Goal: Task Accomplishment & Management: Complete application form

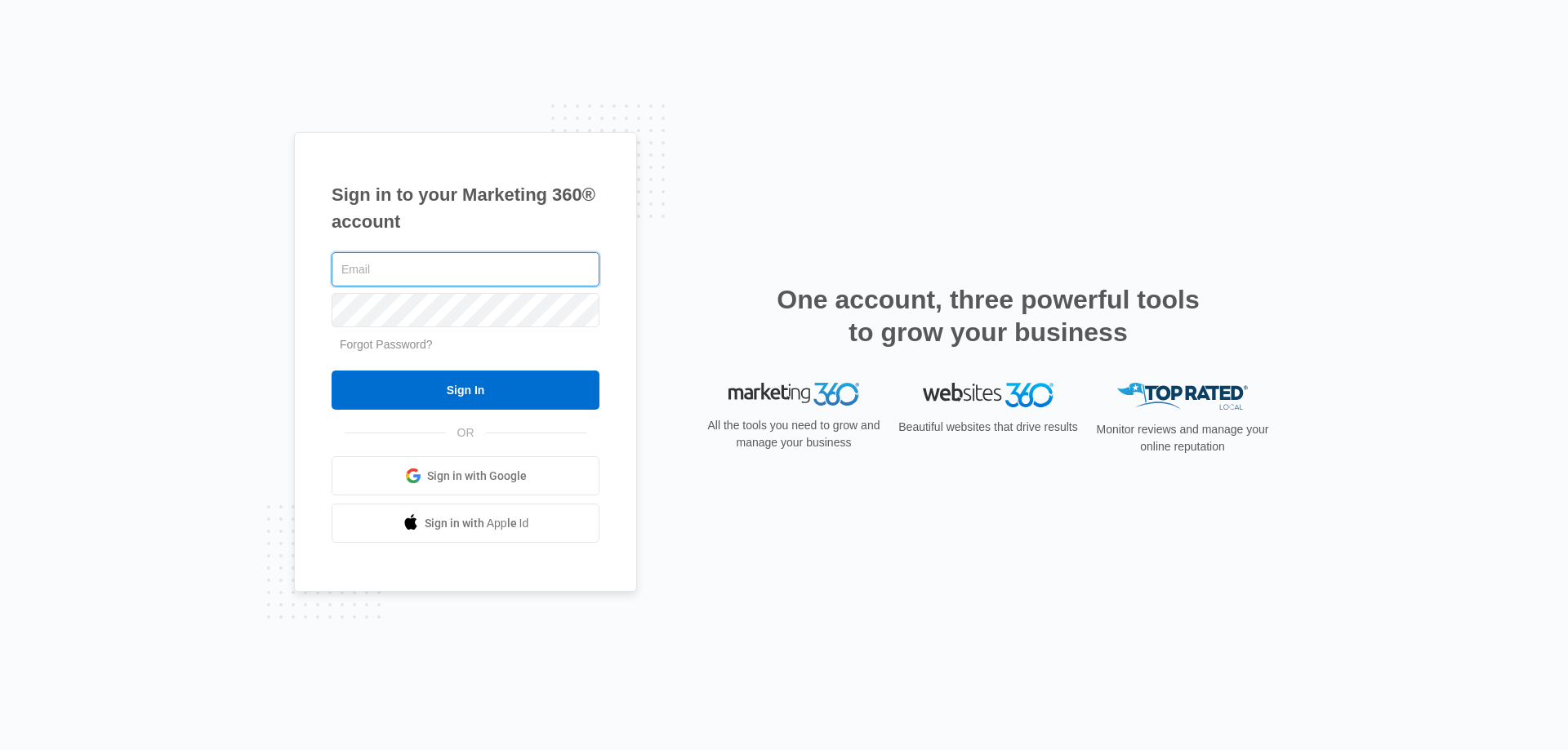
click at [408, 262] on input "text" at bounding box center [466, 270] width 268 height 35
paste input "[EMAIL_ADDRESS][DOMAIN_NAME]"
type input "[EMAIL_ADDRESS][DOMAIN_NAME]"
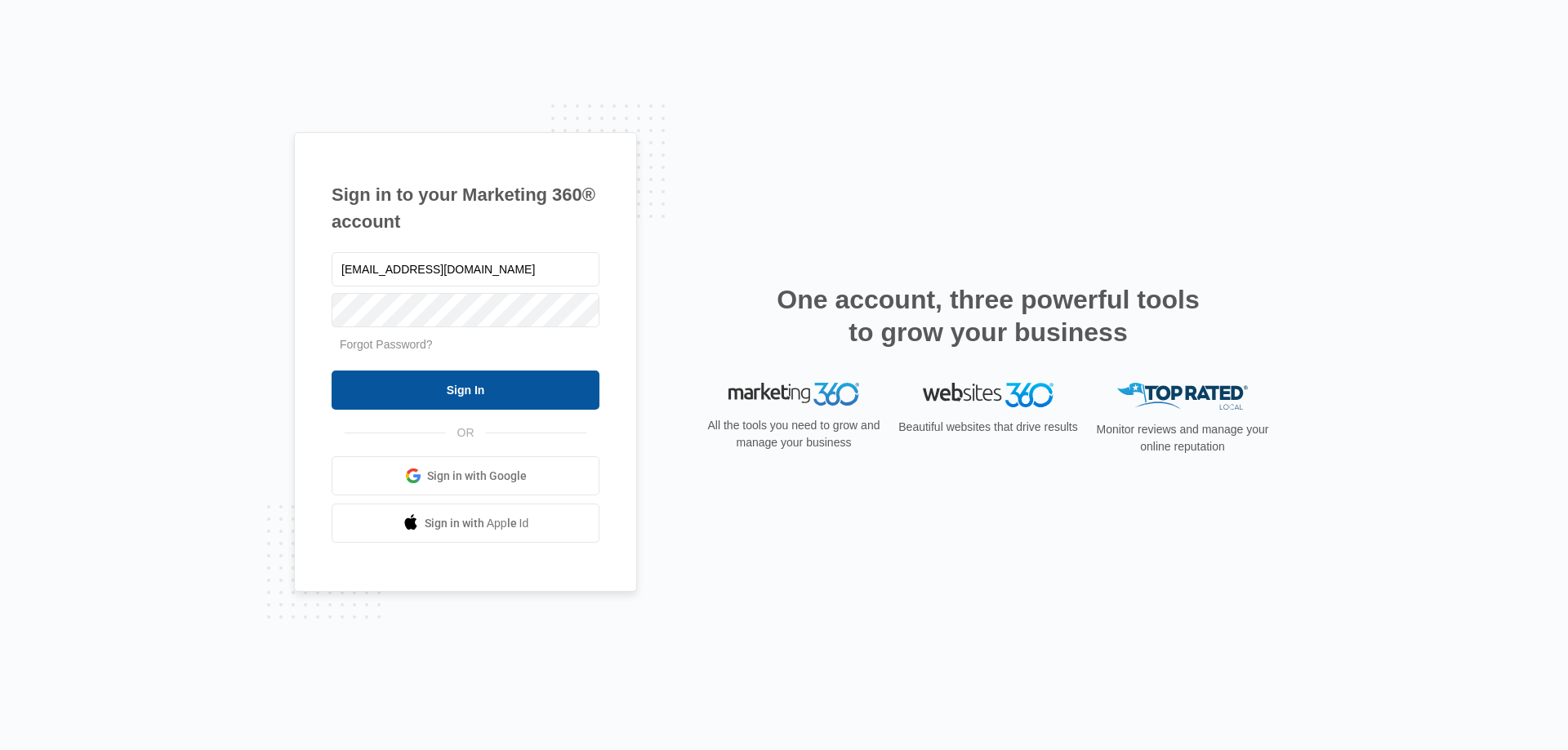
click at [497, 387] on input "Sign In" at bounding box center [466, 391] width 268 height 39
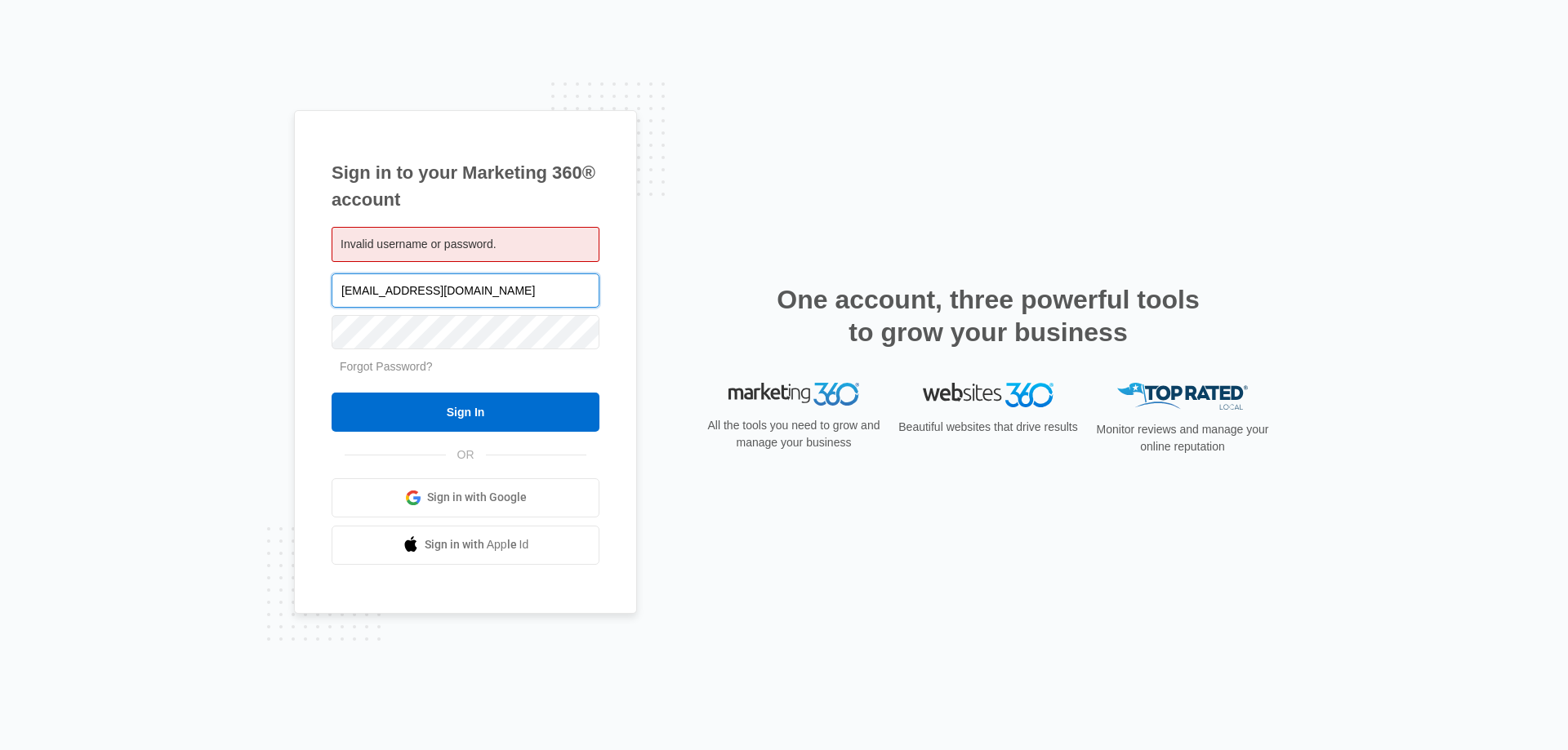
click at [493, 295] on input "[EMAIL_ADDRESS][DOMAIN_NAME]" at bounding box center [466, 291] width 268 height 35
click at [332, 393] on input "Sign In" at bounding box center [466, 413] width 268 height 39
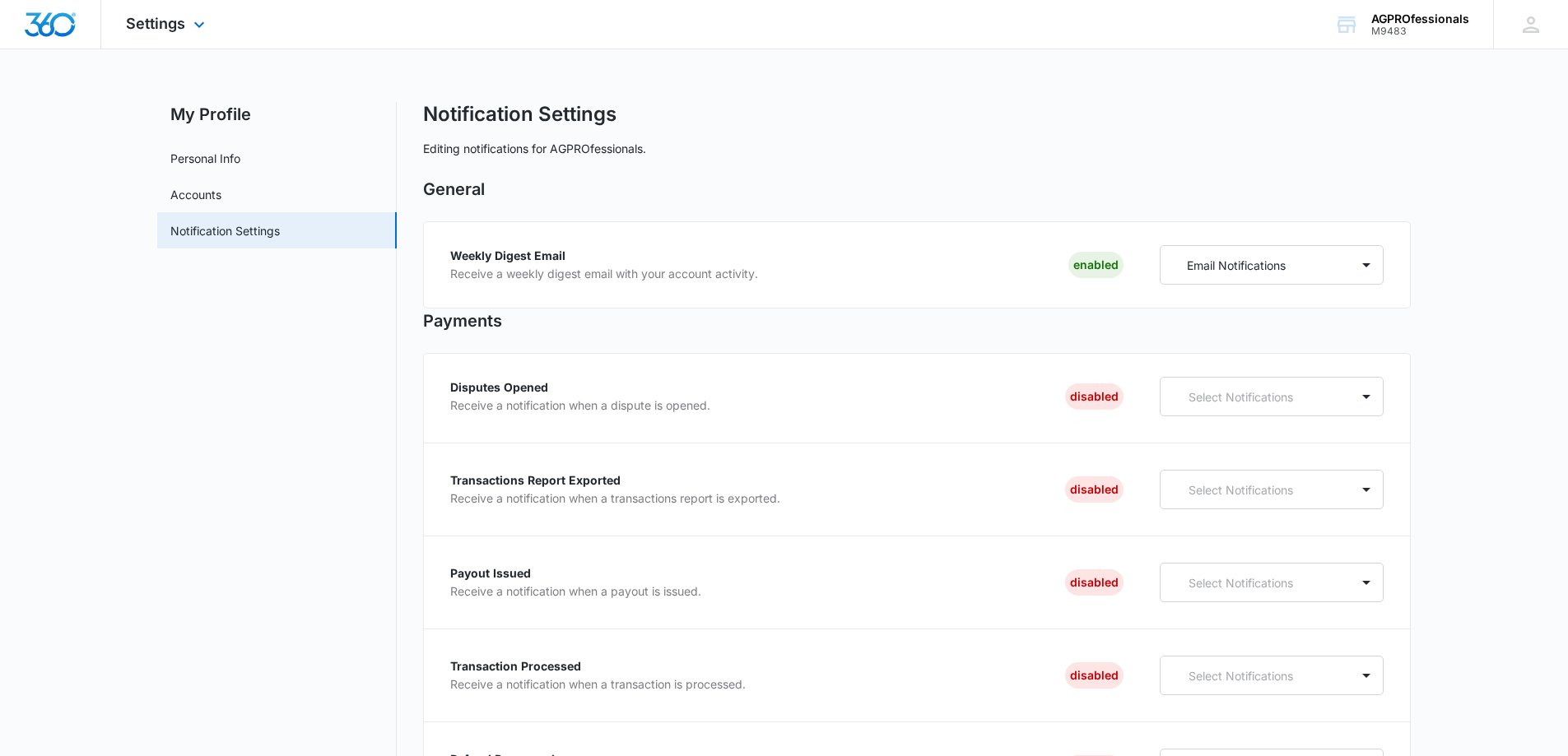
click at [55, 25] on img "Dashboard" at bounding box center [51, 25] width 53 height 25
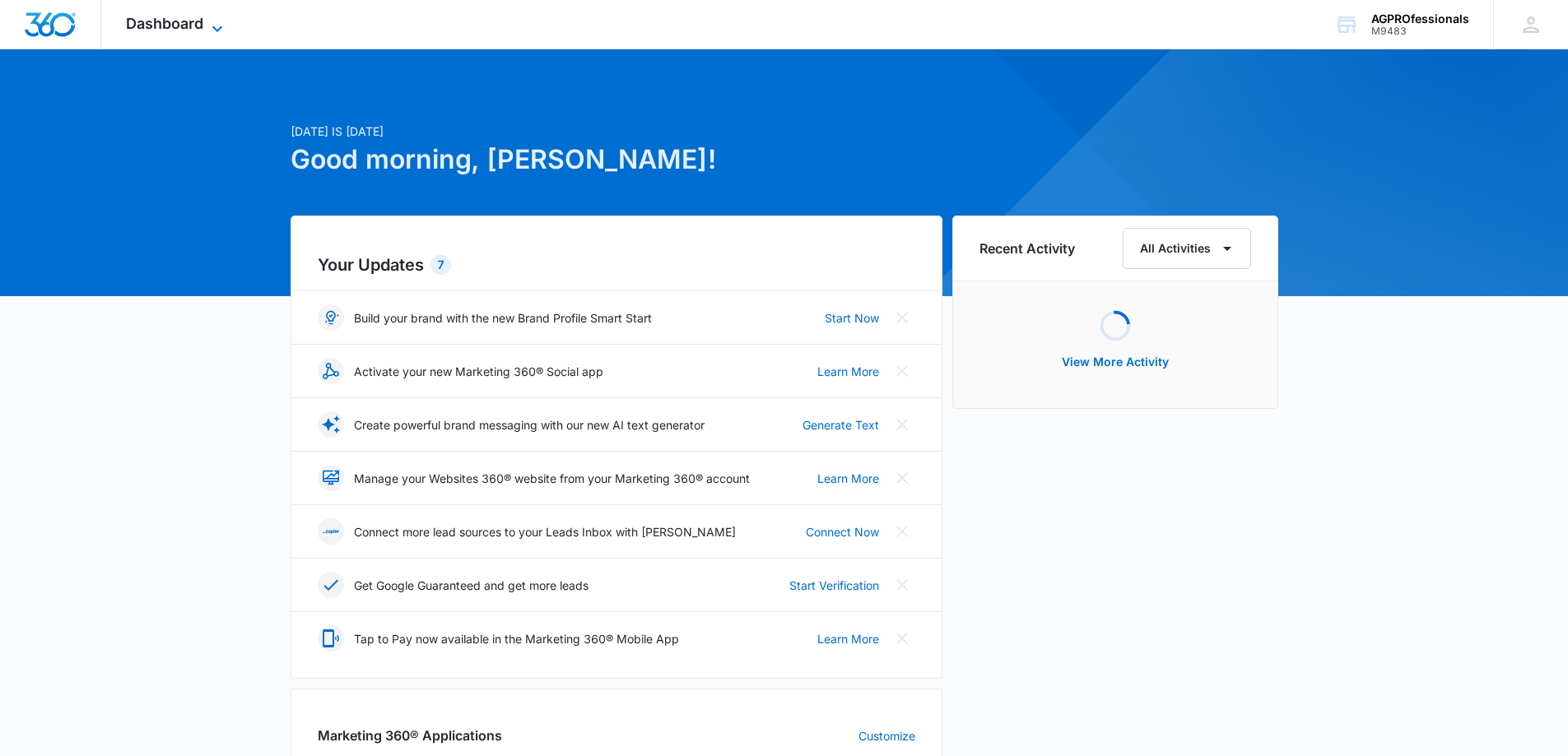
click at [216, 24] on icon at bounding box center [217, 29] width 20 height 20
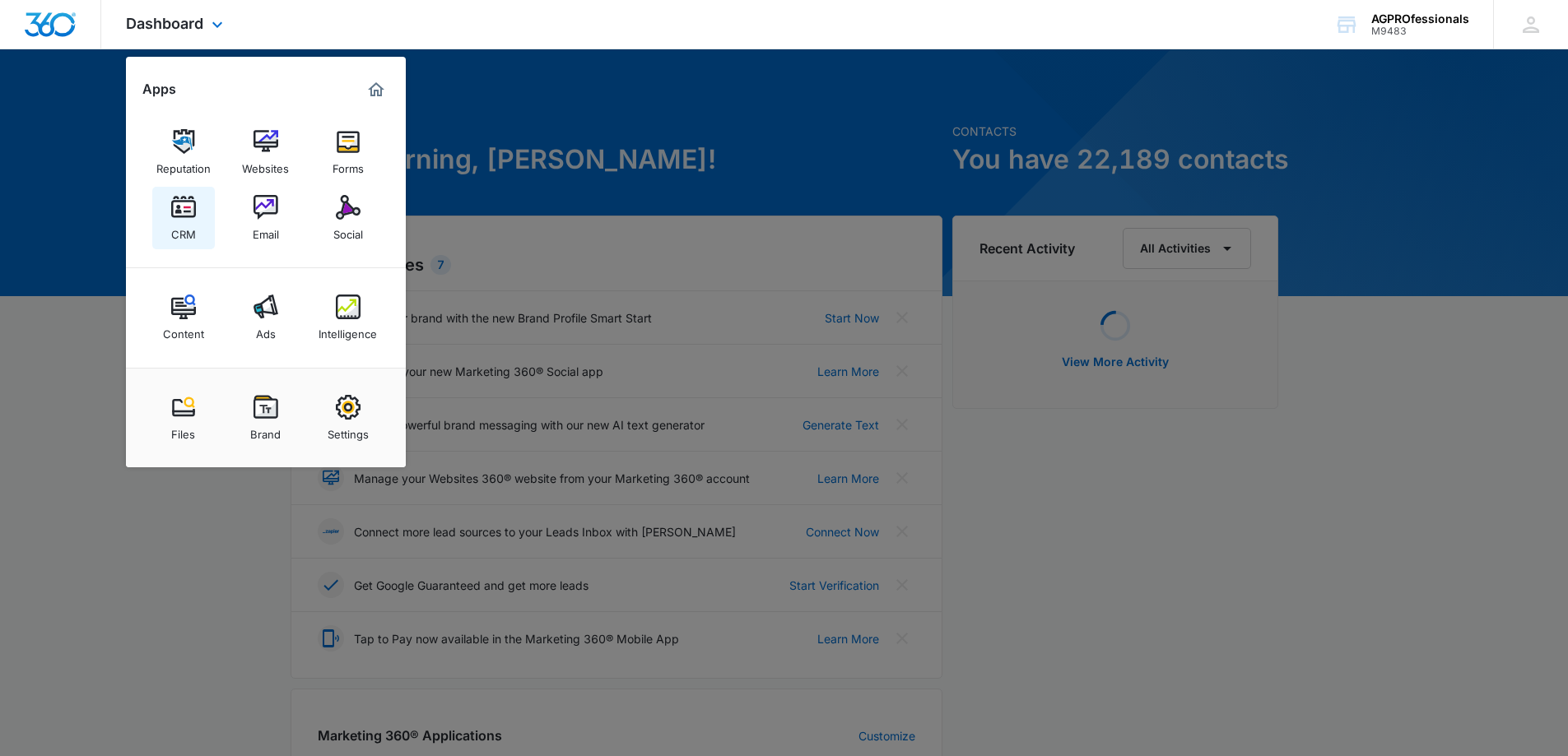
click at [179, 203] on img at bounding box center [184, 207] width 25 height 25
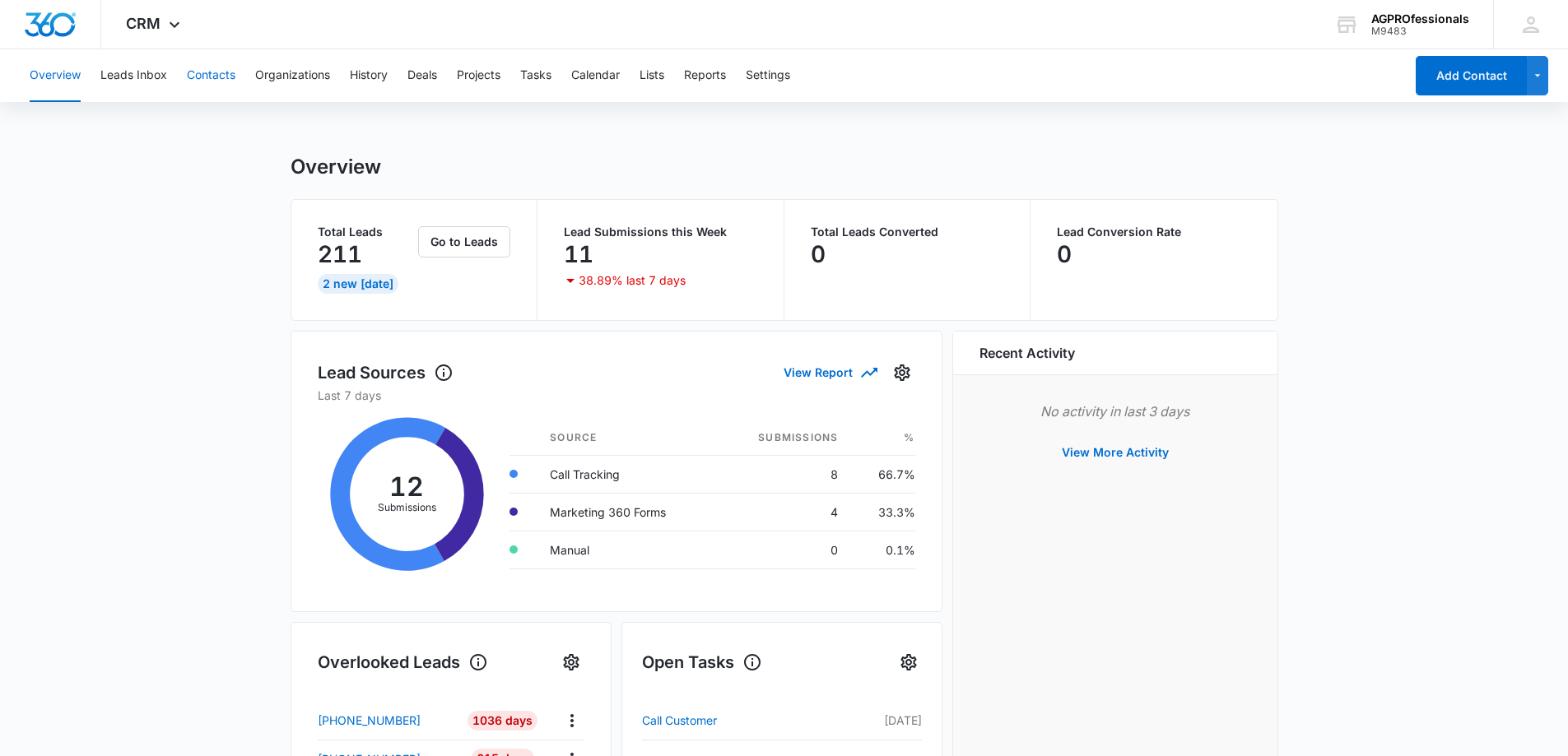
click at [201, 81] on button "Contacts" at bounding box center [211, 76] width 49 height 53
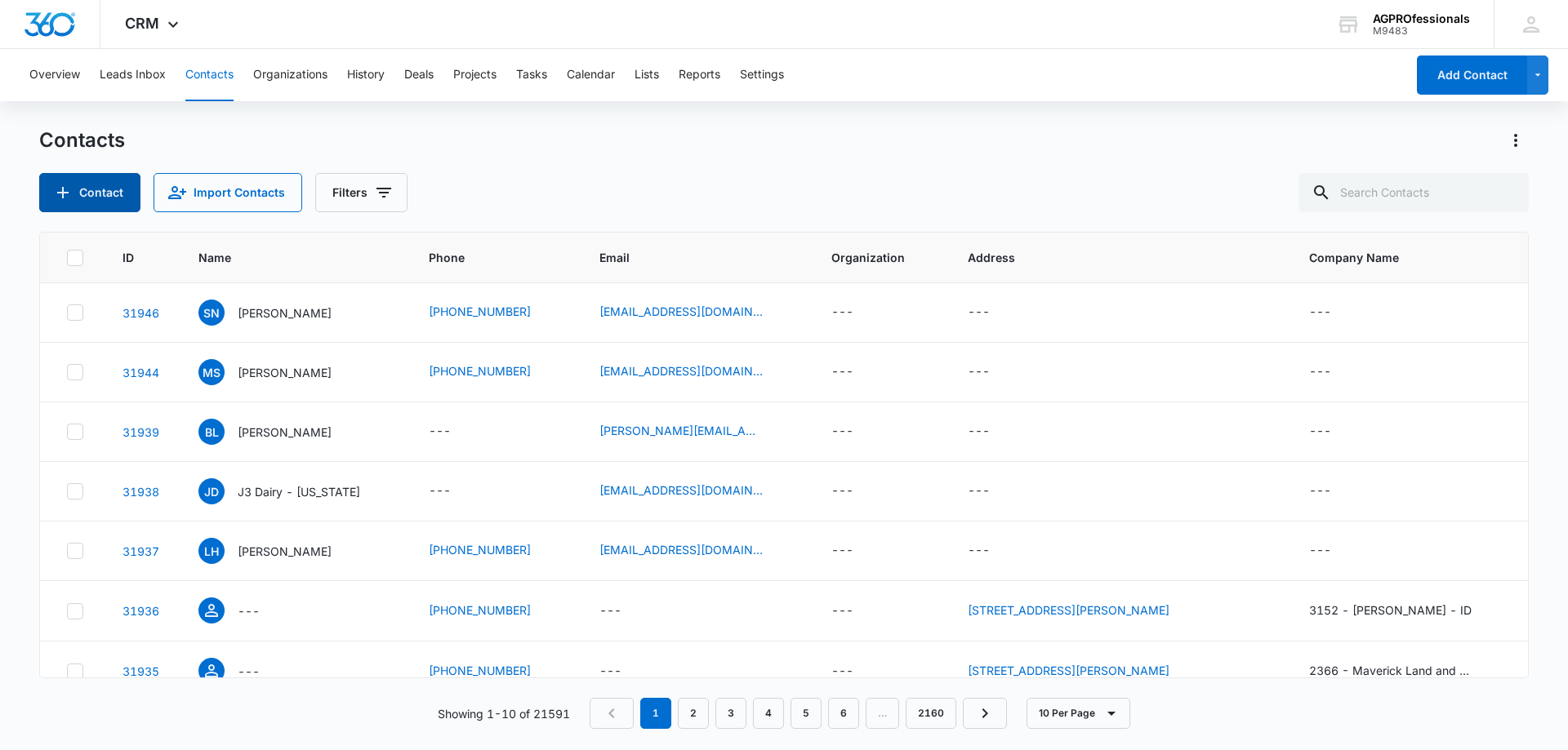
click at [100, 205] on button "Contact" at bounding box center [90, 192] width 101 height 39
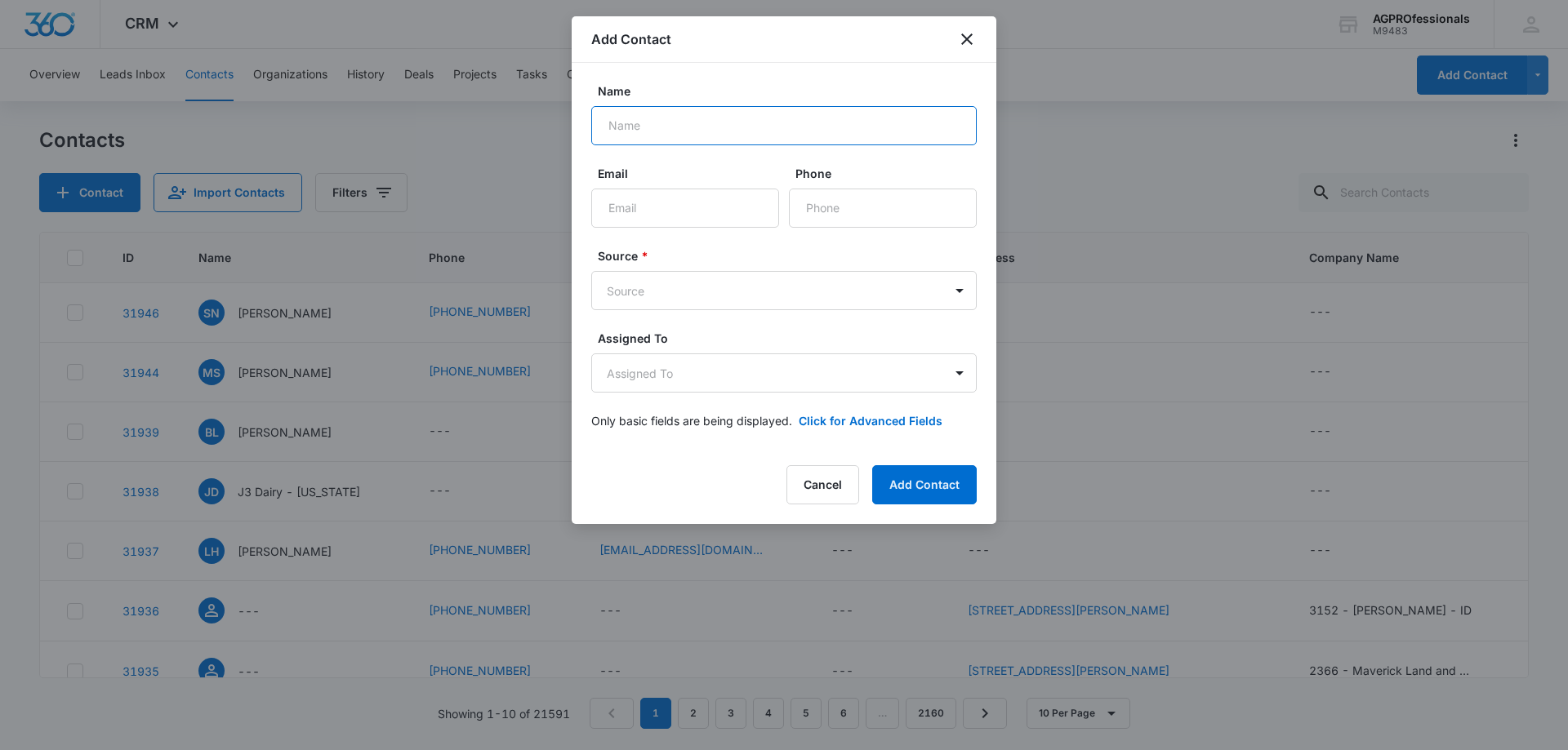
click at [700, 123] on input "Name" at bounding box center [784, 126] width 386 height 39
type input "[PERSON_NAME]"
type input "[EMAIL_ADDRESS][DOMAIN_NAME]"
click at [856, 214] on input "Phone" at bounding box center [883, 208] width 188 height 39
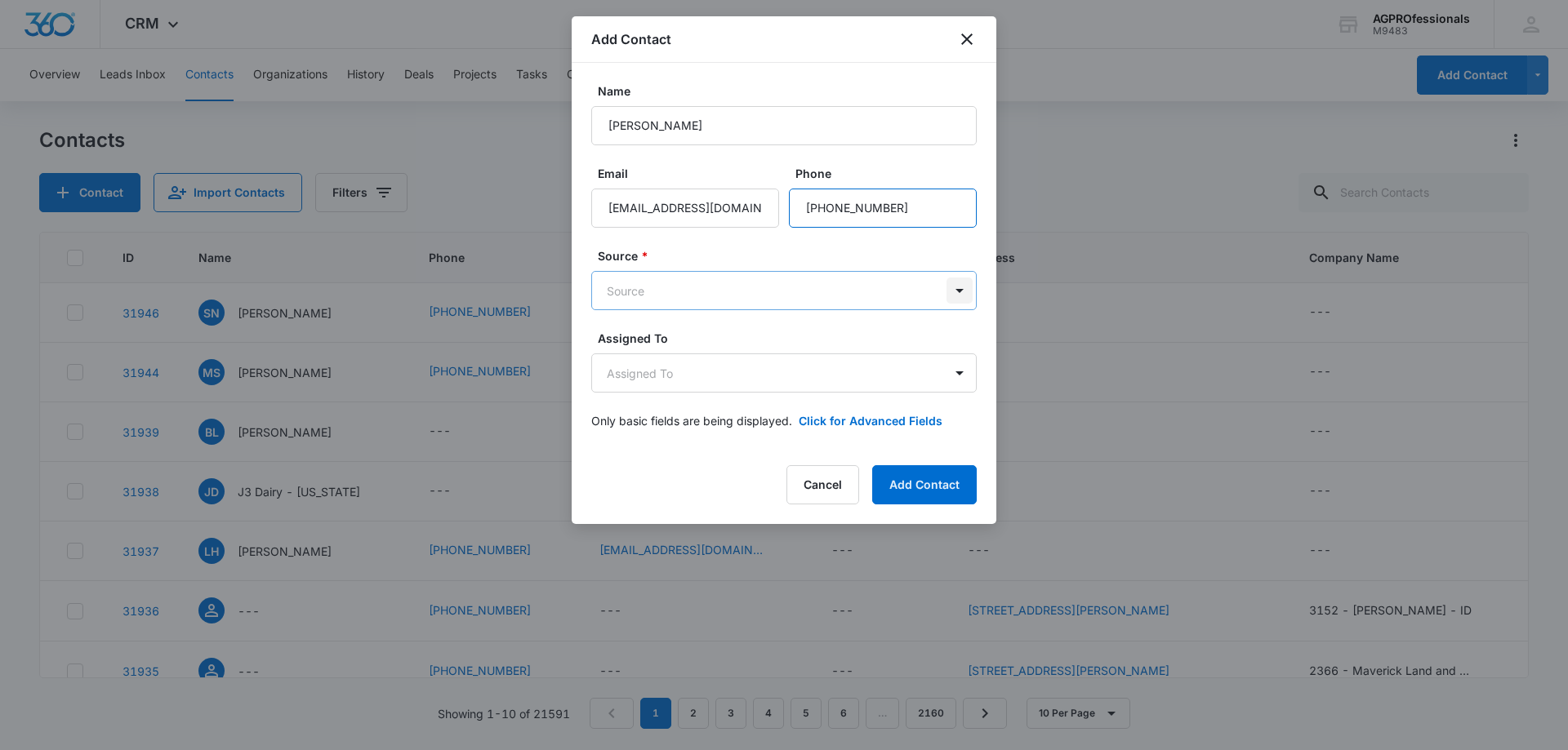
type input "[PHONE_NUMBER]"
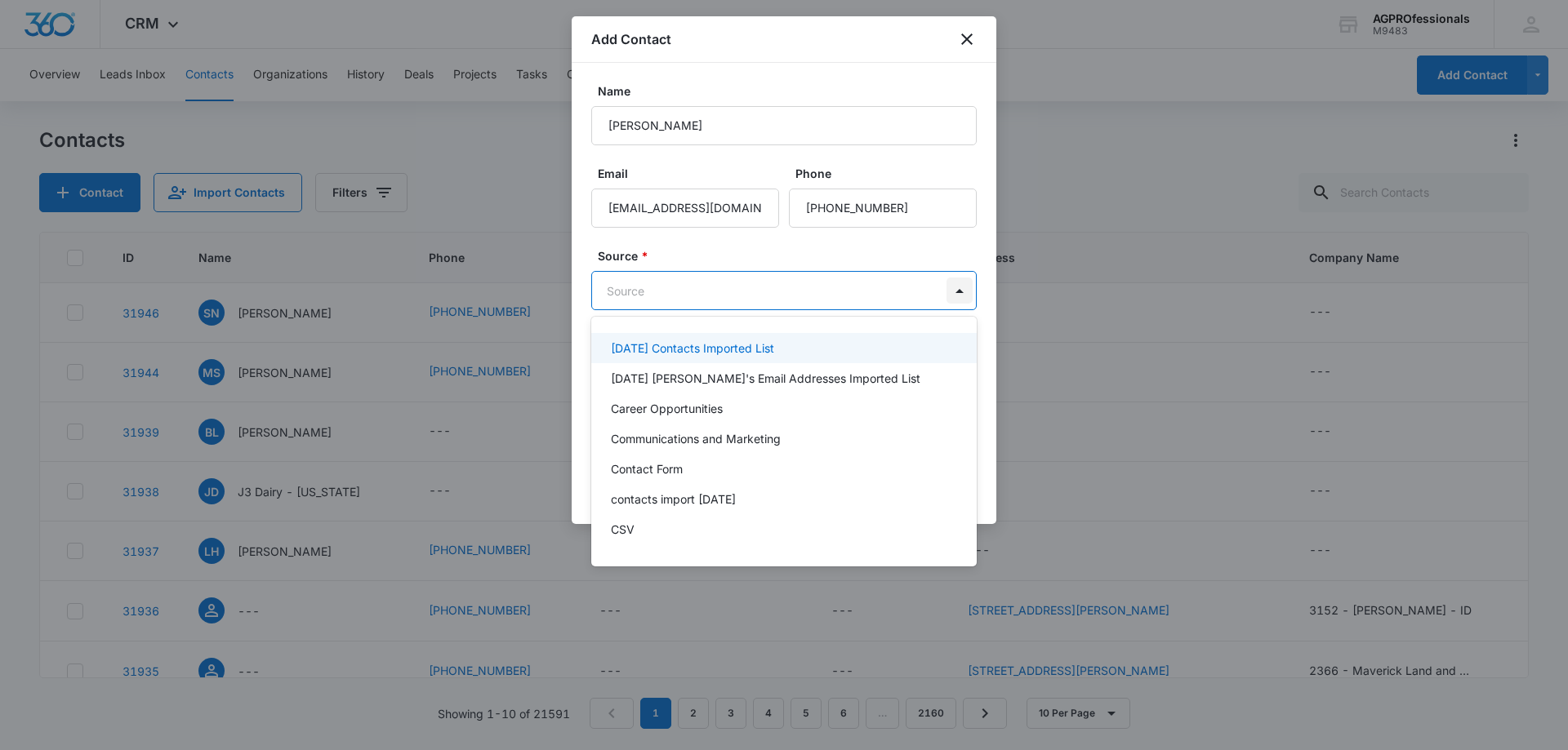
click at [953, 283] on body "CRM Apps Reputation Websites Forms CRM Email Social Content Ads Intelligence Fi…" at bounding box center [784, 375] width 1568 height 750
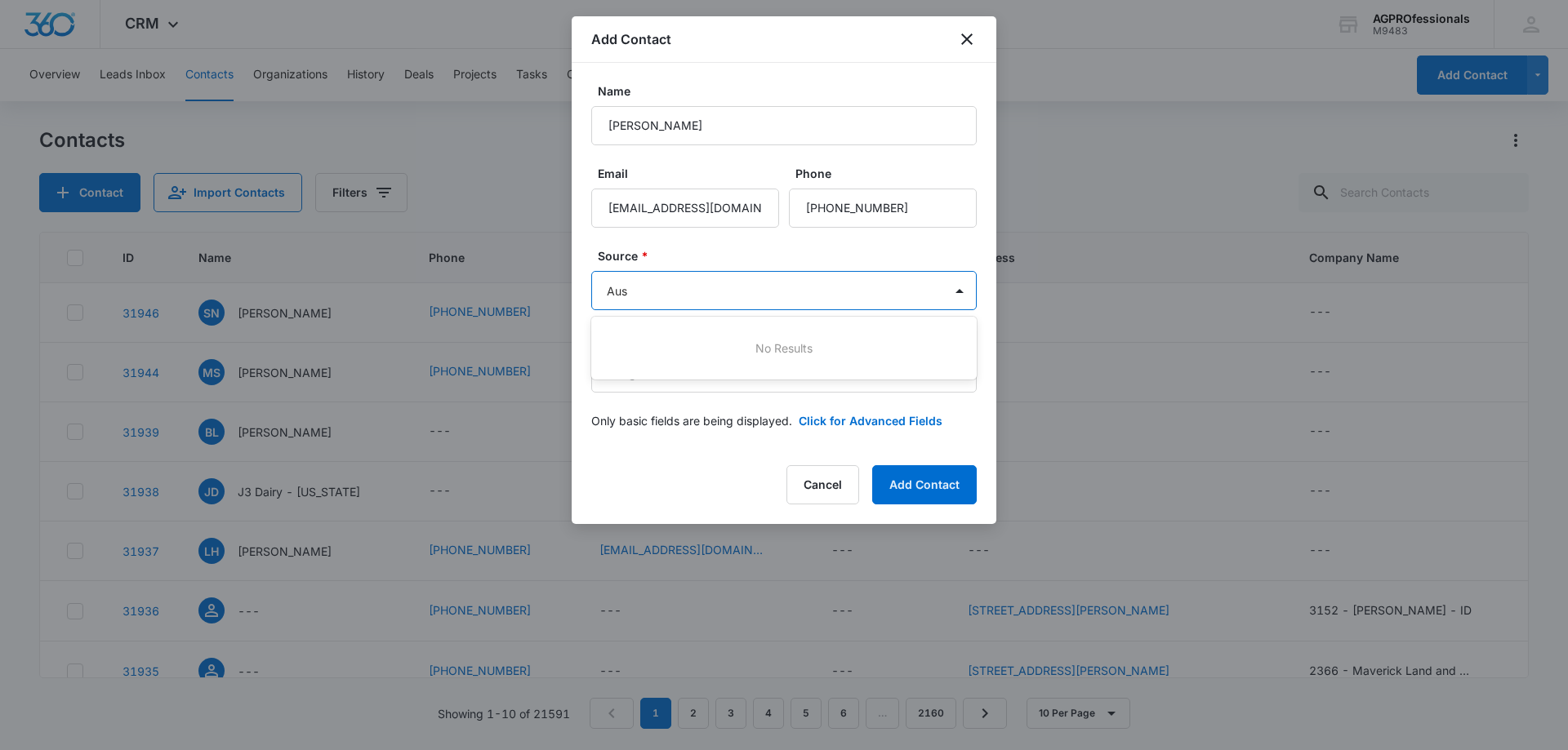
click at [777, 289] on div at bounding box center [784, 375] width 1568 height 750
type input "Aus"
click at [962, 294] on body "CRM Apps Reputation Websites Forms CRM Email Social Content Ads Intelligence Fi…" at bounding box center [784, 375] width 1568 height 750
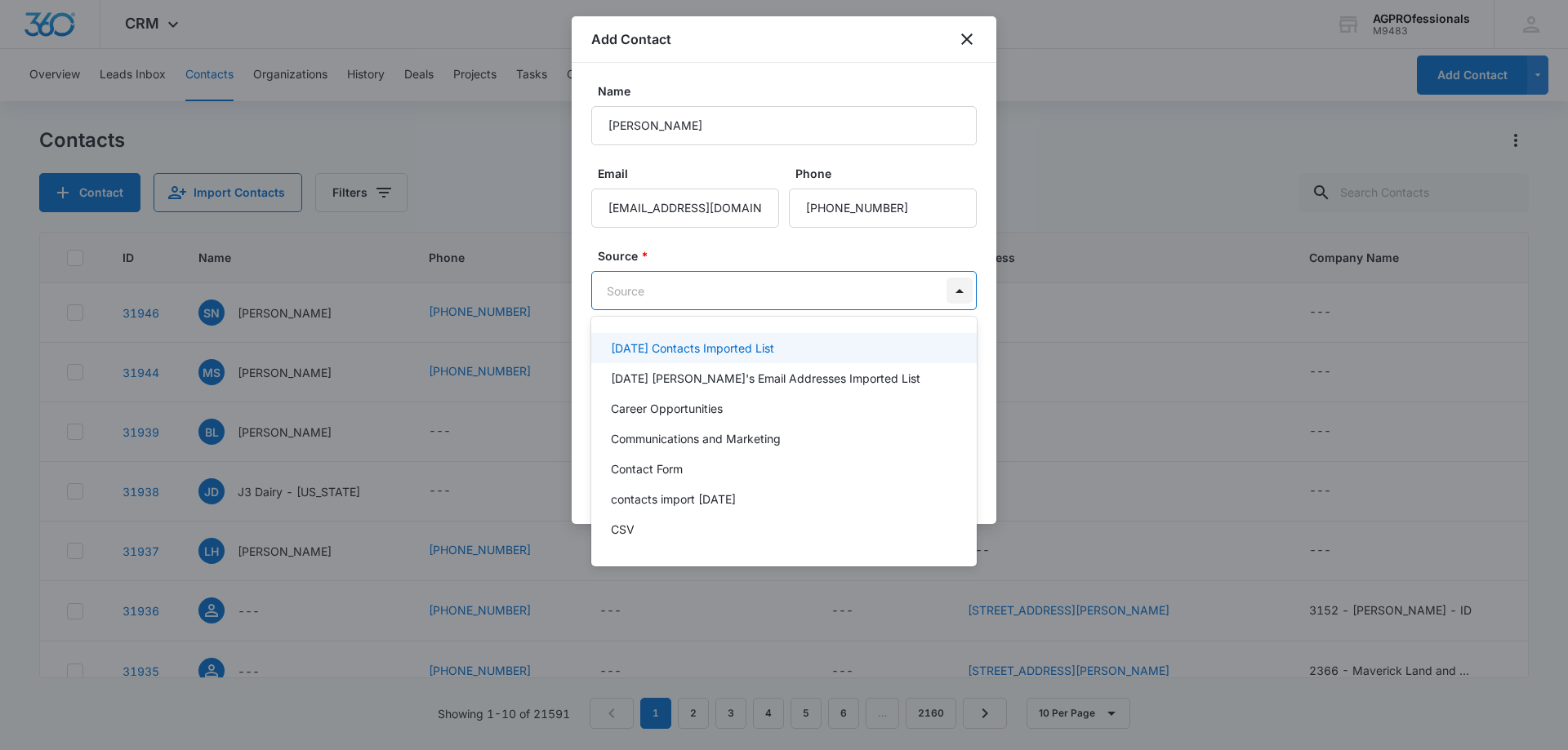
click at [965, 295] on body "CRM Apps Reputation Websites Forms CRM Email Social Content Ads Intelligence Fi…" at bounding box center [784, 375] width 1568 height 750
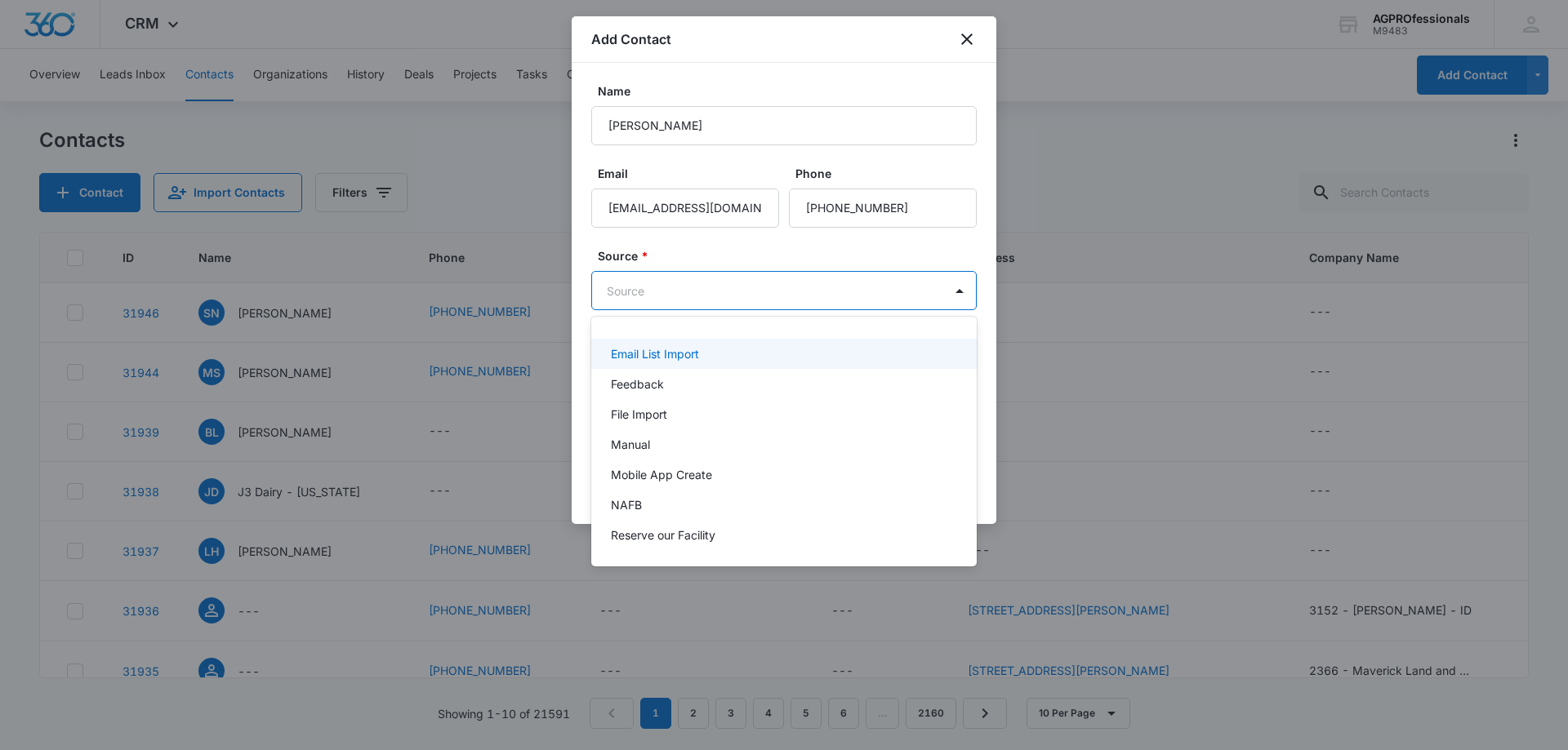
scroll to position [155, 0]
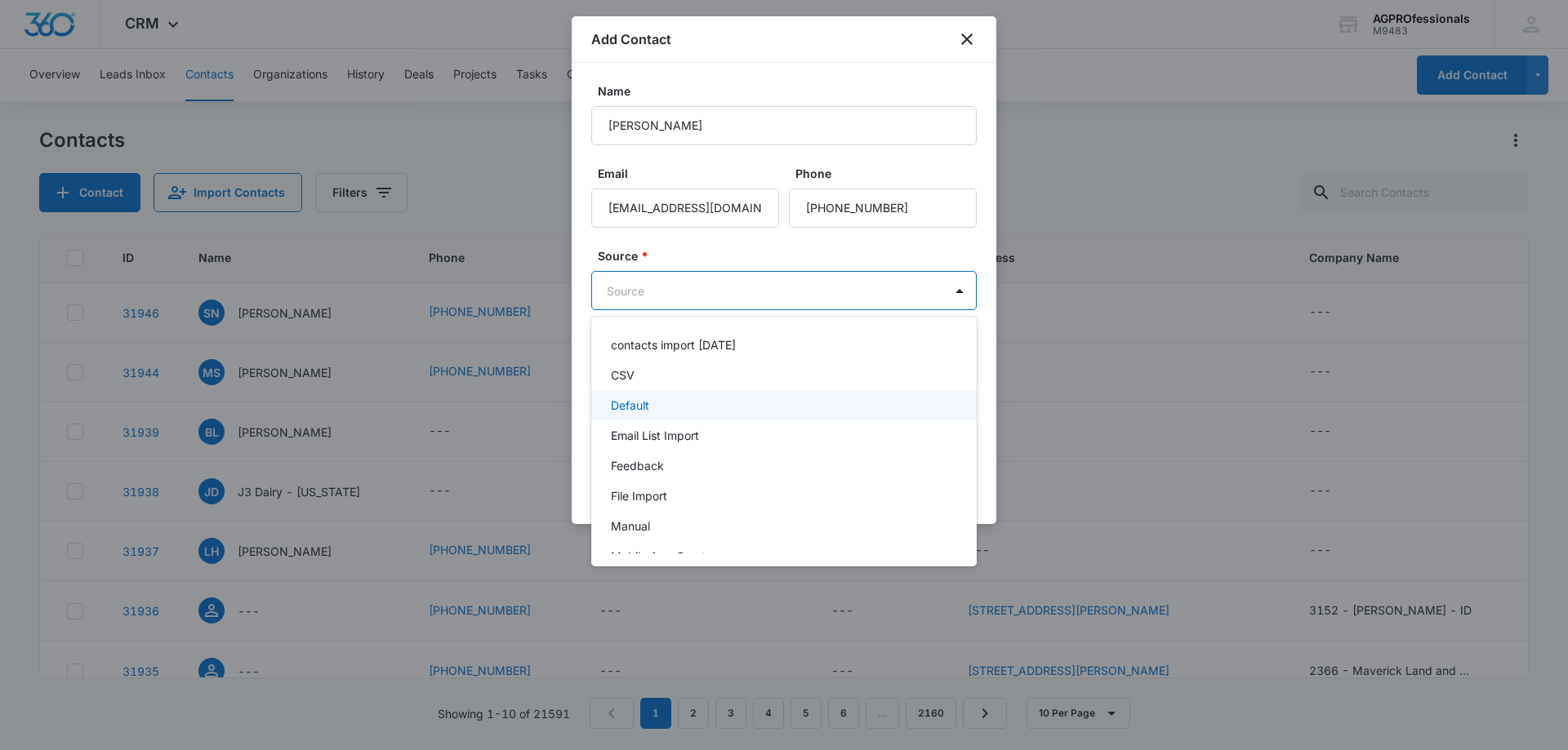
click at [850, 400] on div "Default" at bounding box center [782, 405] width 343 height 17
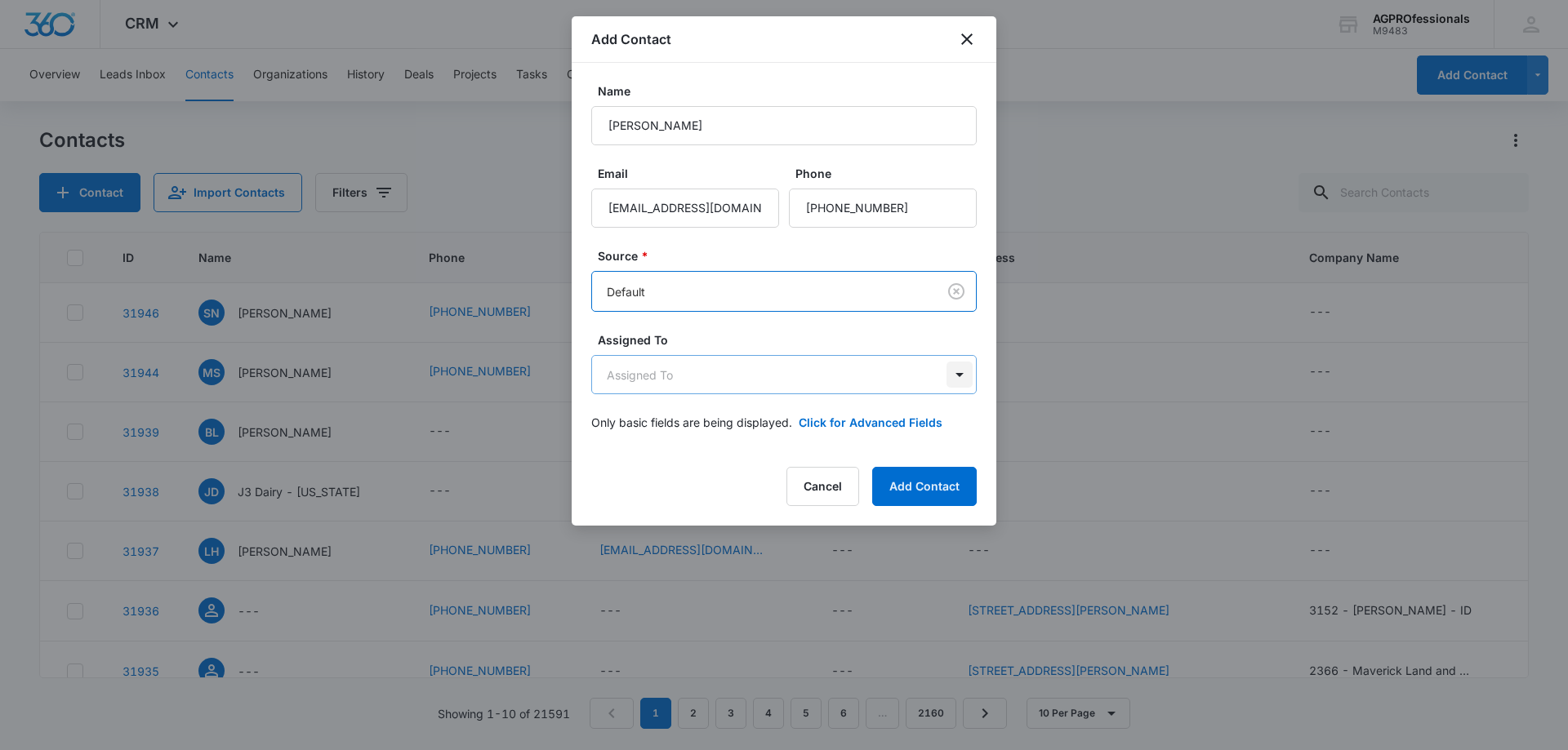
click at [955, 373] on body "CRM Apps Reputation Websites Forms CRM Email Social Content Ads Intelligence Fi…" at bounding box center [784, 375] width 1568 height 750
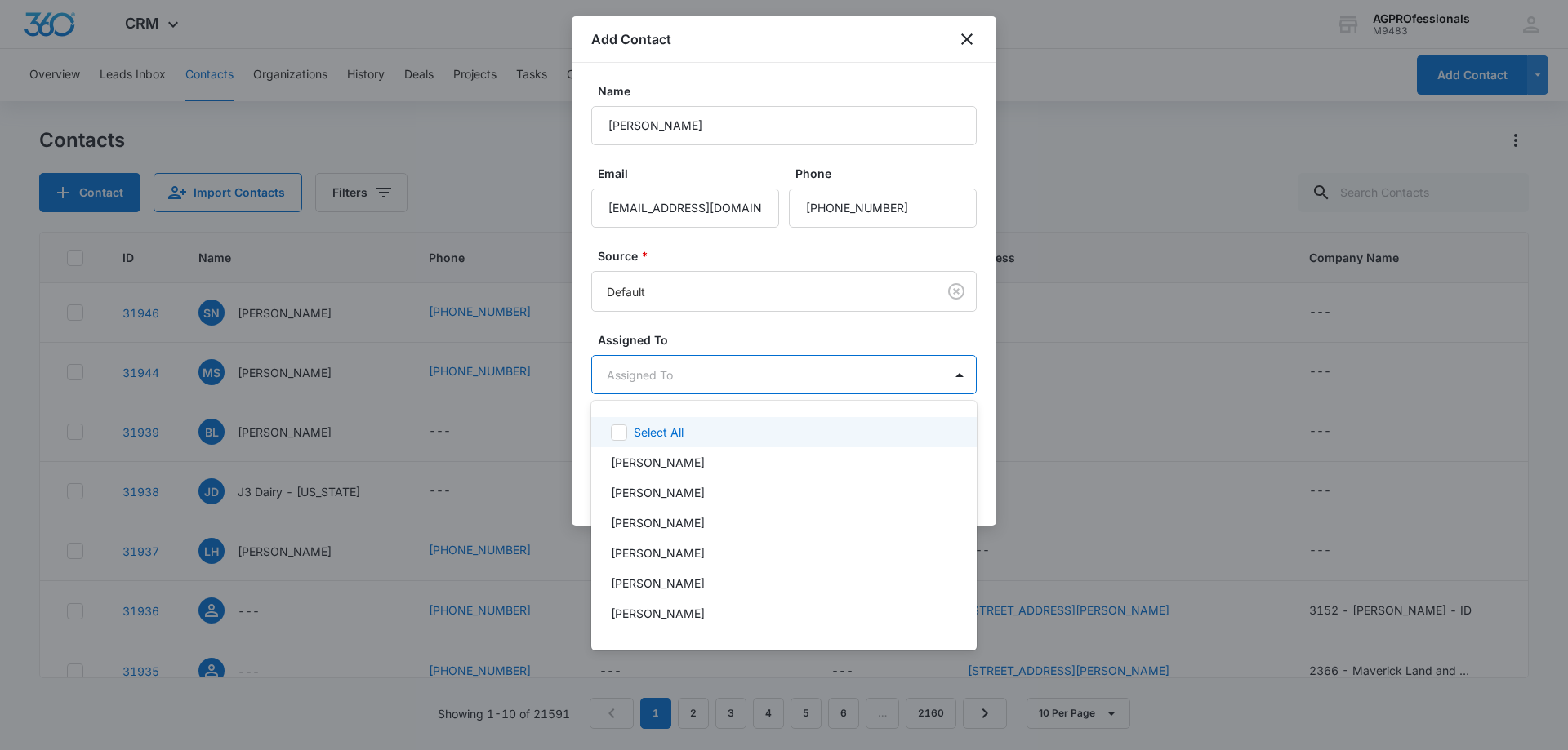
click at [759, 373] on div at bounding box center [784, 375] width 1568 height 750
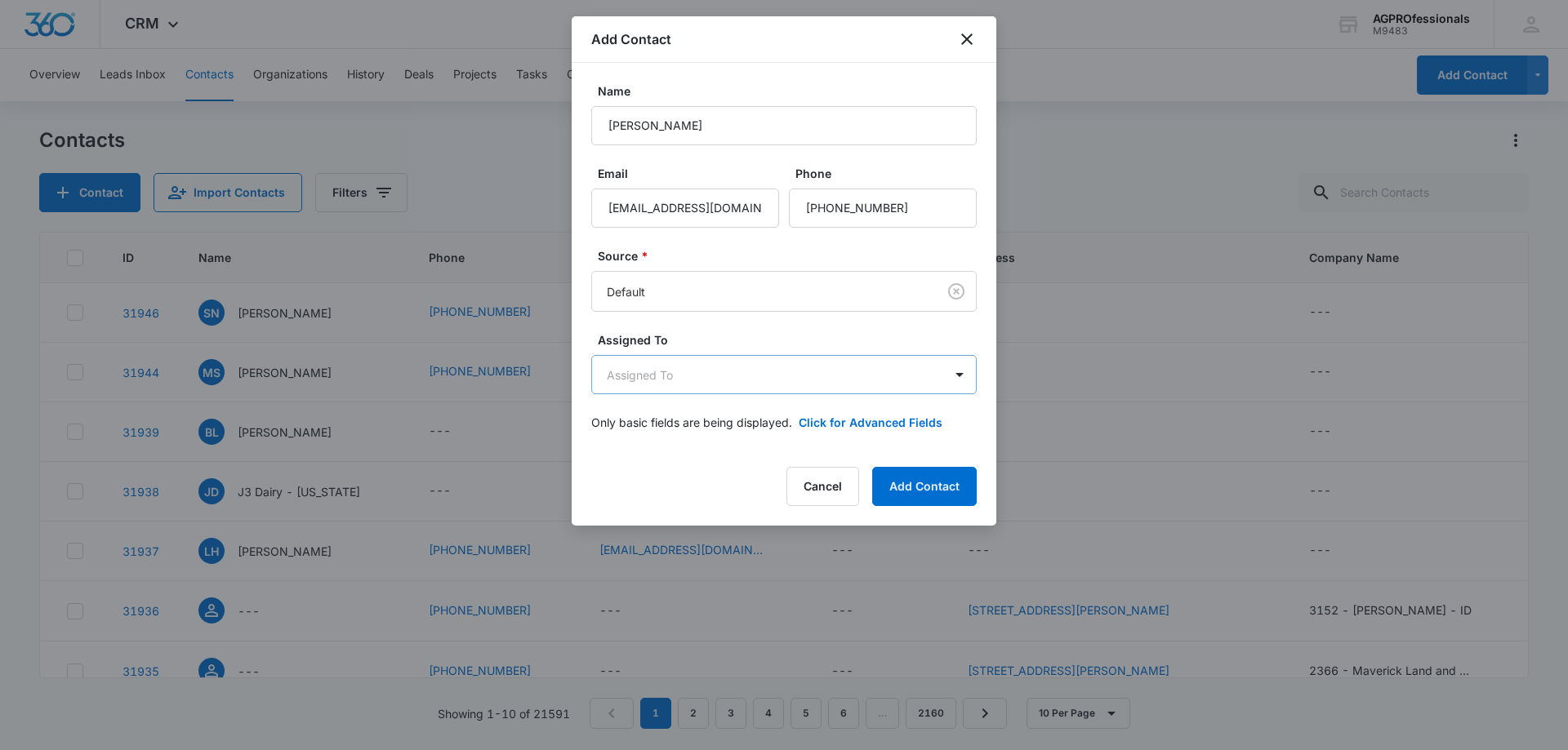
click at [749, 363] on body "CRM Apps Reputation Websites Forms CRM Email Social Content Ads Intelligence Fi…" at bounding box center [784, 375] width 1568 height 750
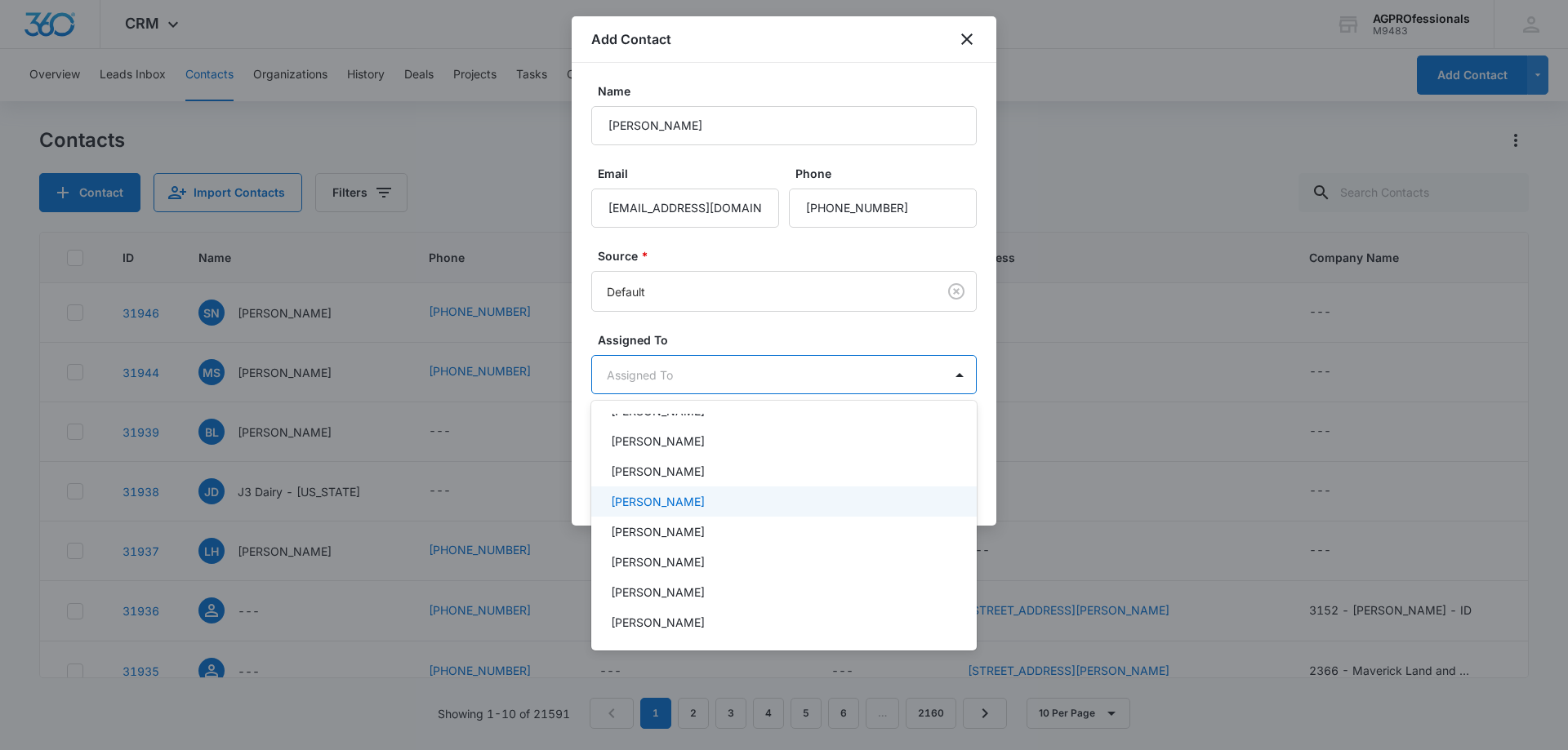
scroll to position [164, 0]
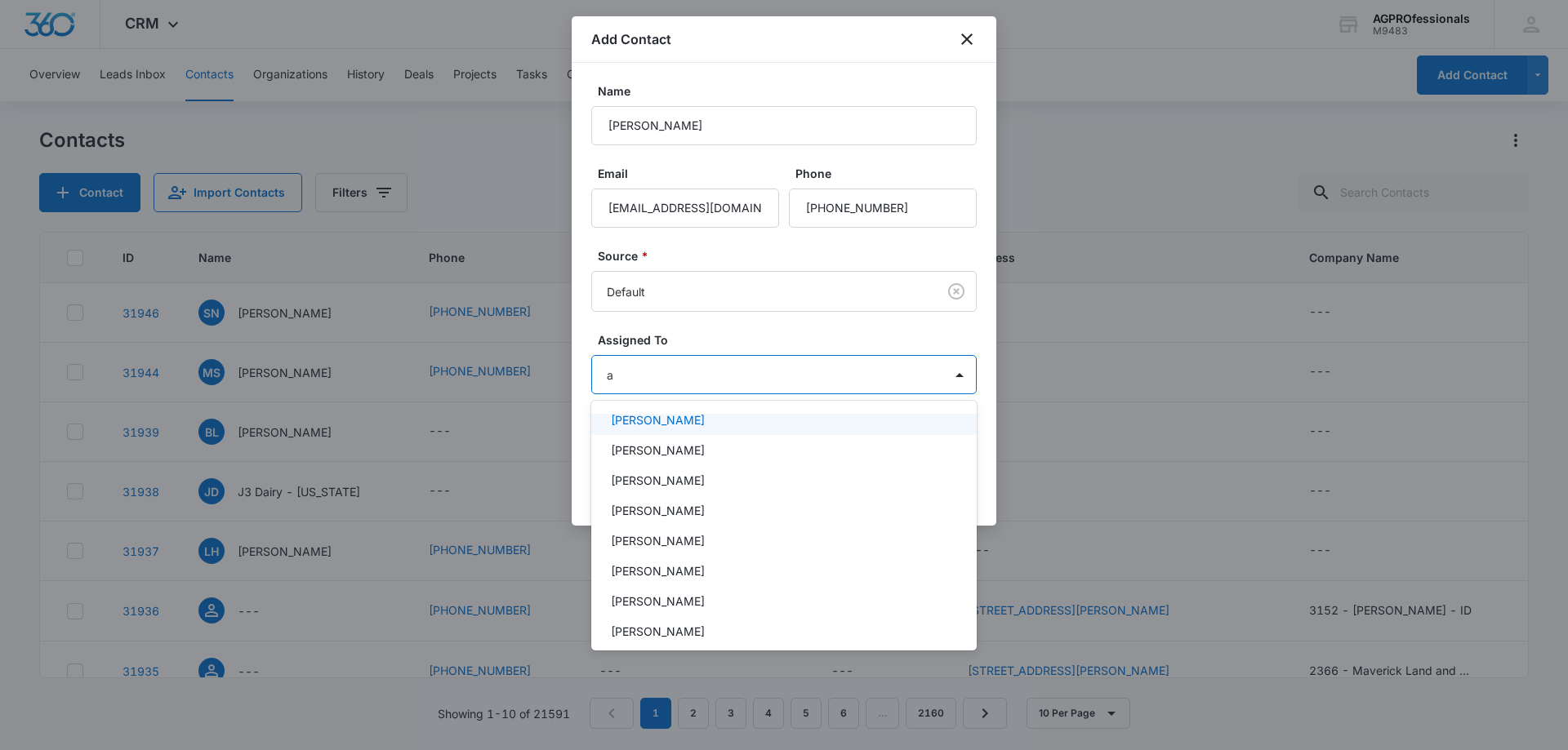
type input "au"
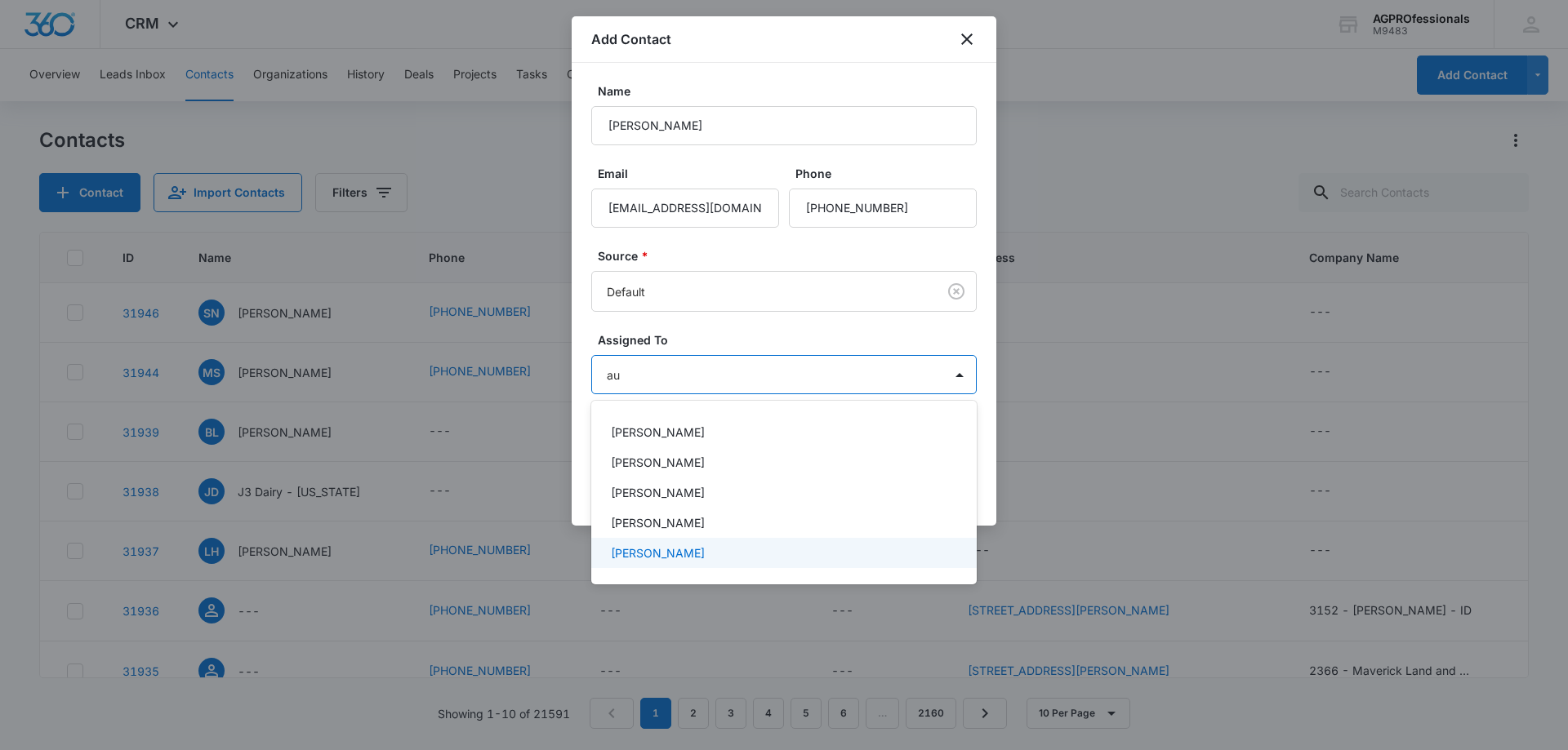
click at [666, 545] on p "[PERSON_NAME]" at bounding box center [658, 553] width 94 height 17
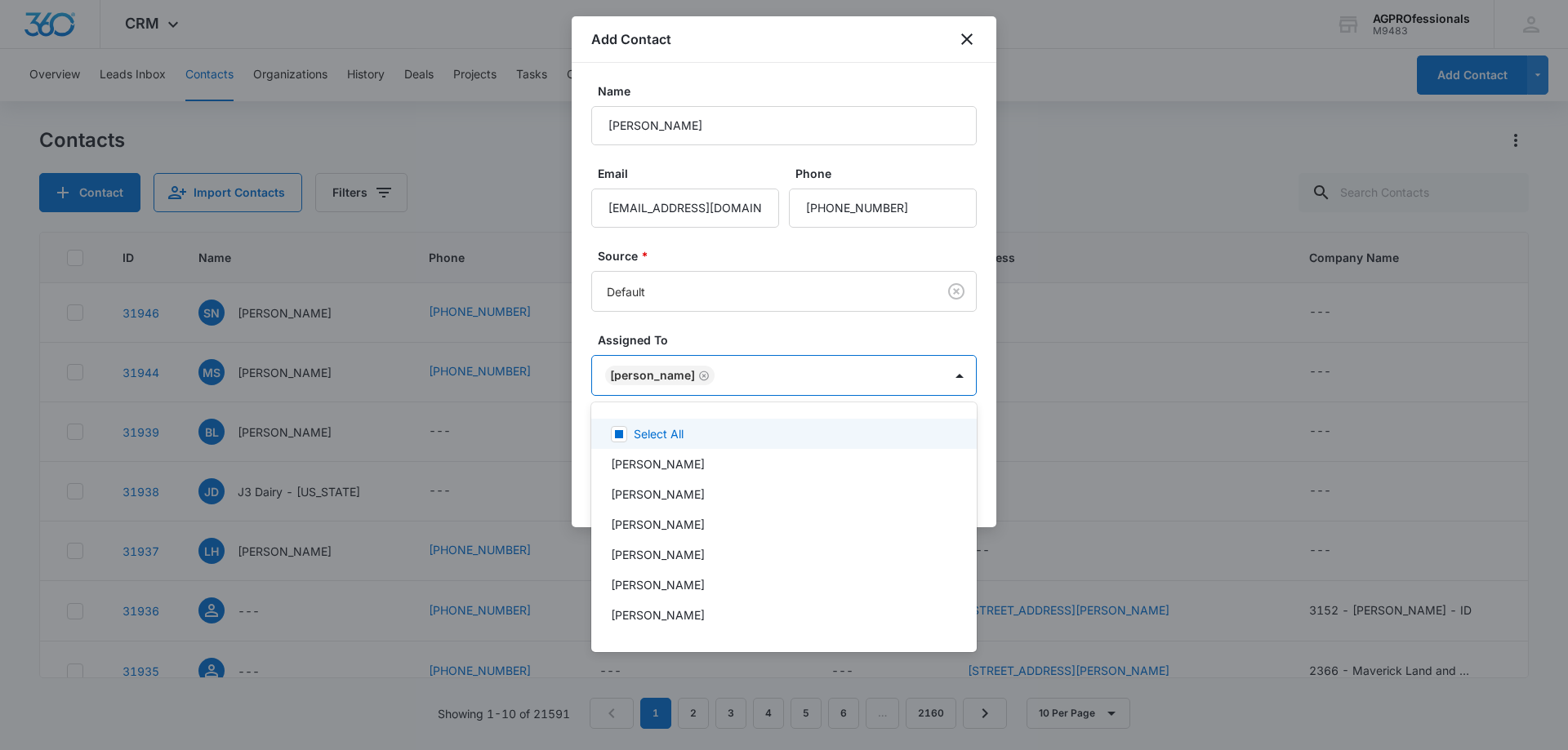
click at [829, 324] on div at bounding box center [784, 375] width 1568 height 750
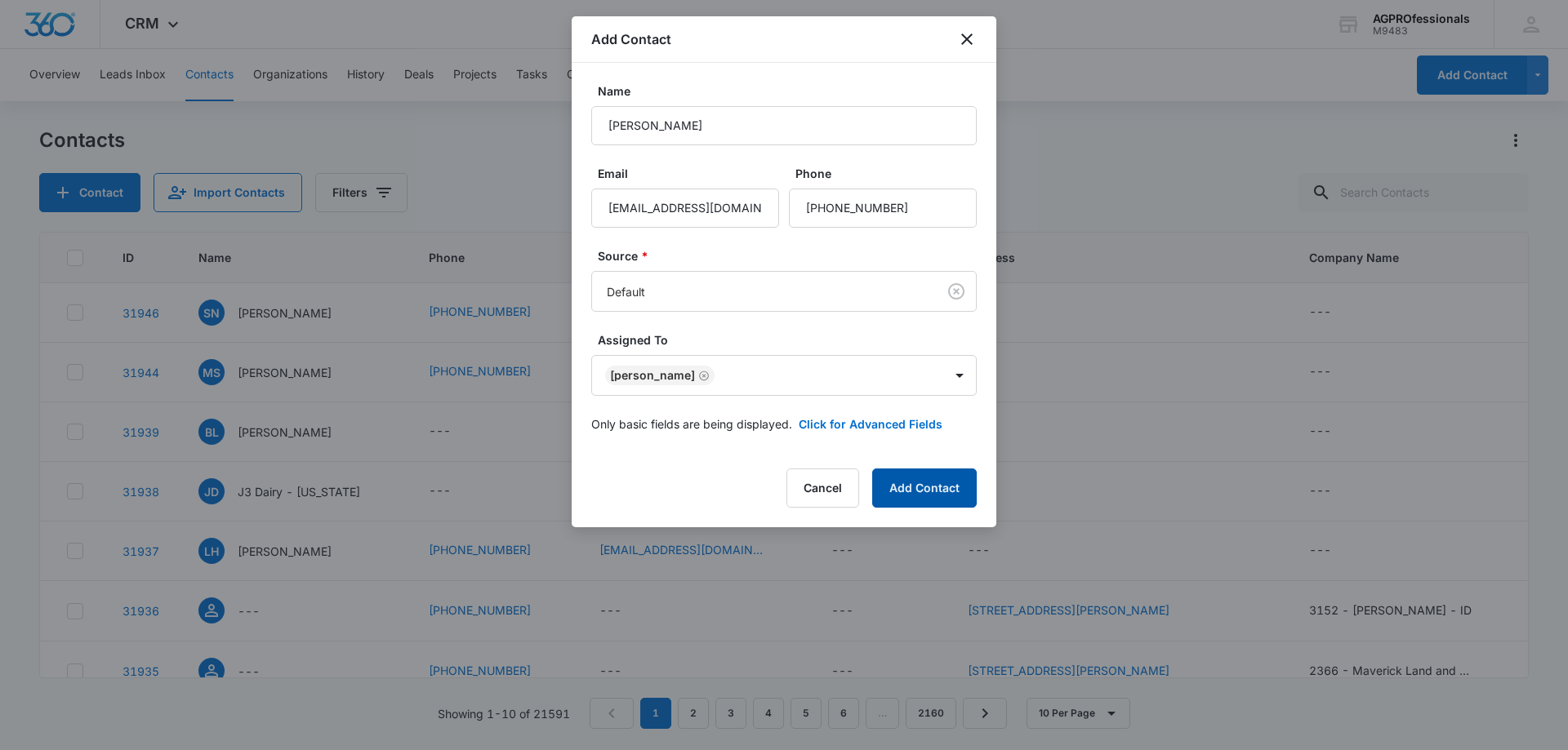
click at [936, 492] on button "Add Contact" at bounding box center [924, 488] width 104 height 39
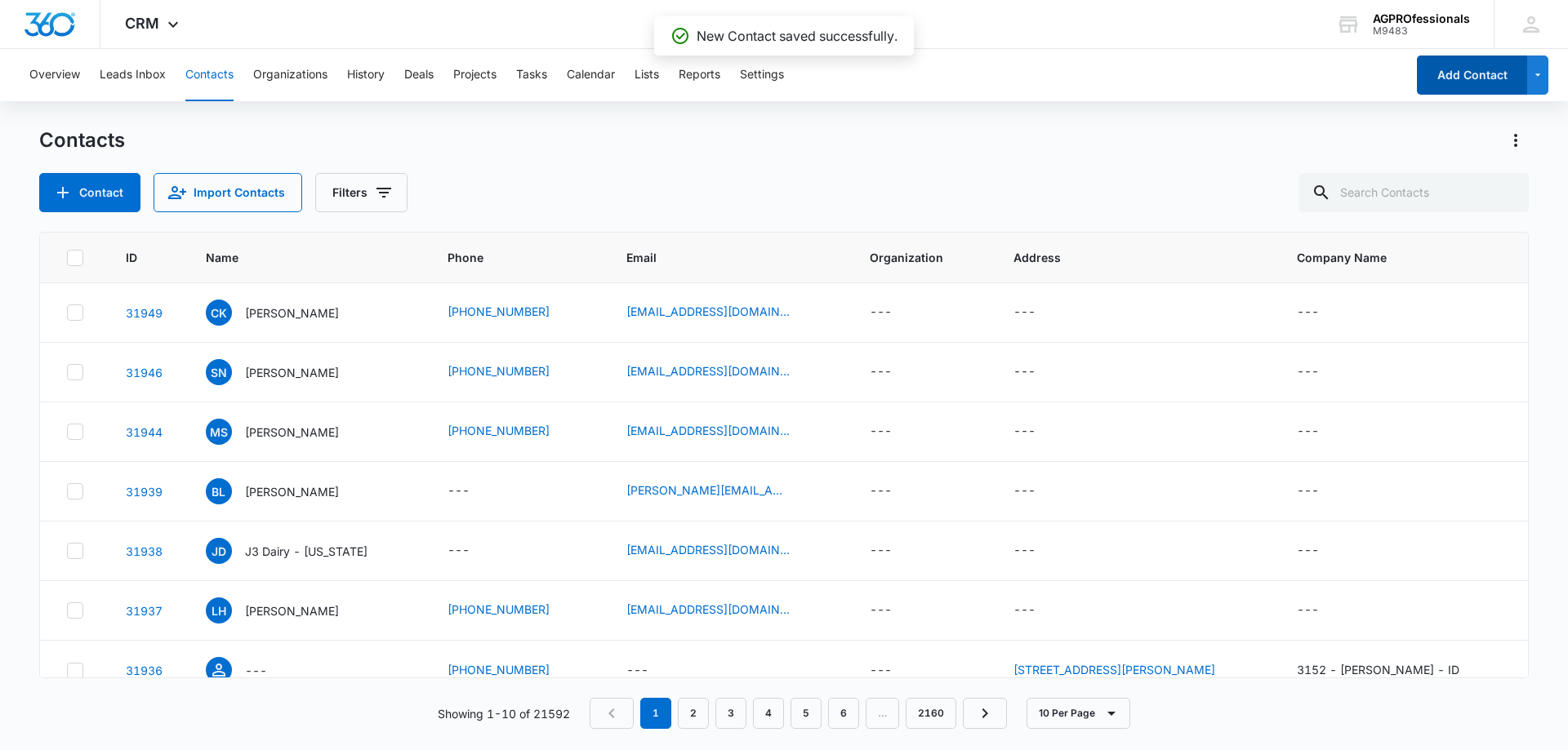
click at [1478, 67] on button "Add Contact" at bounding box center [1473, 76] width 110 height 39
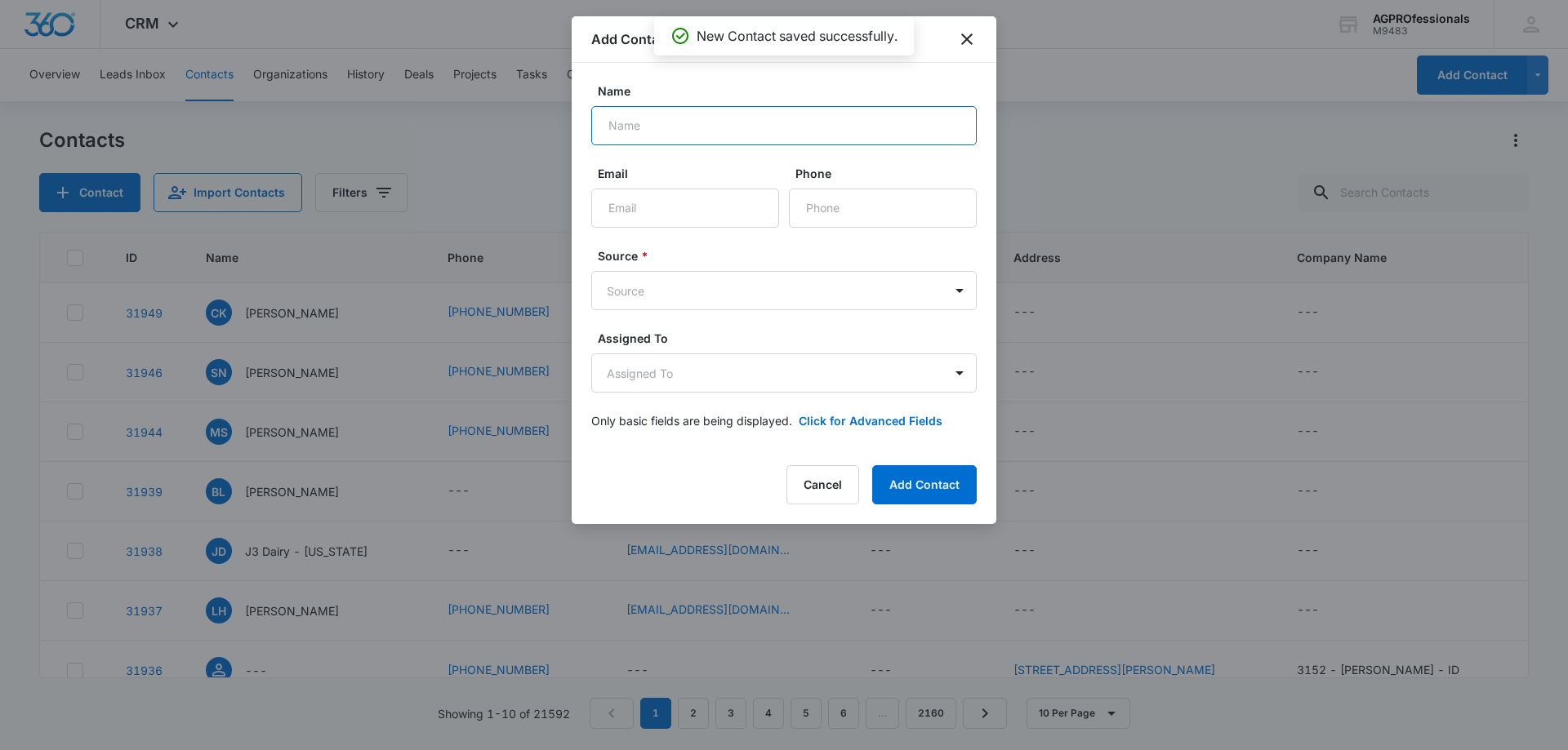
click at [734, 130] on input "Name" at bounding box center [784, 126] width 386 height 39
type input "[PERSON_NAME]"
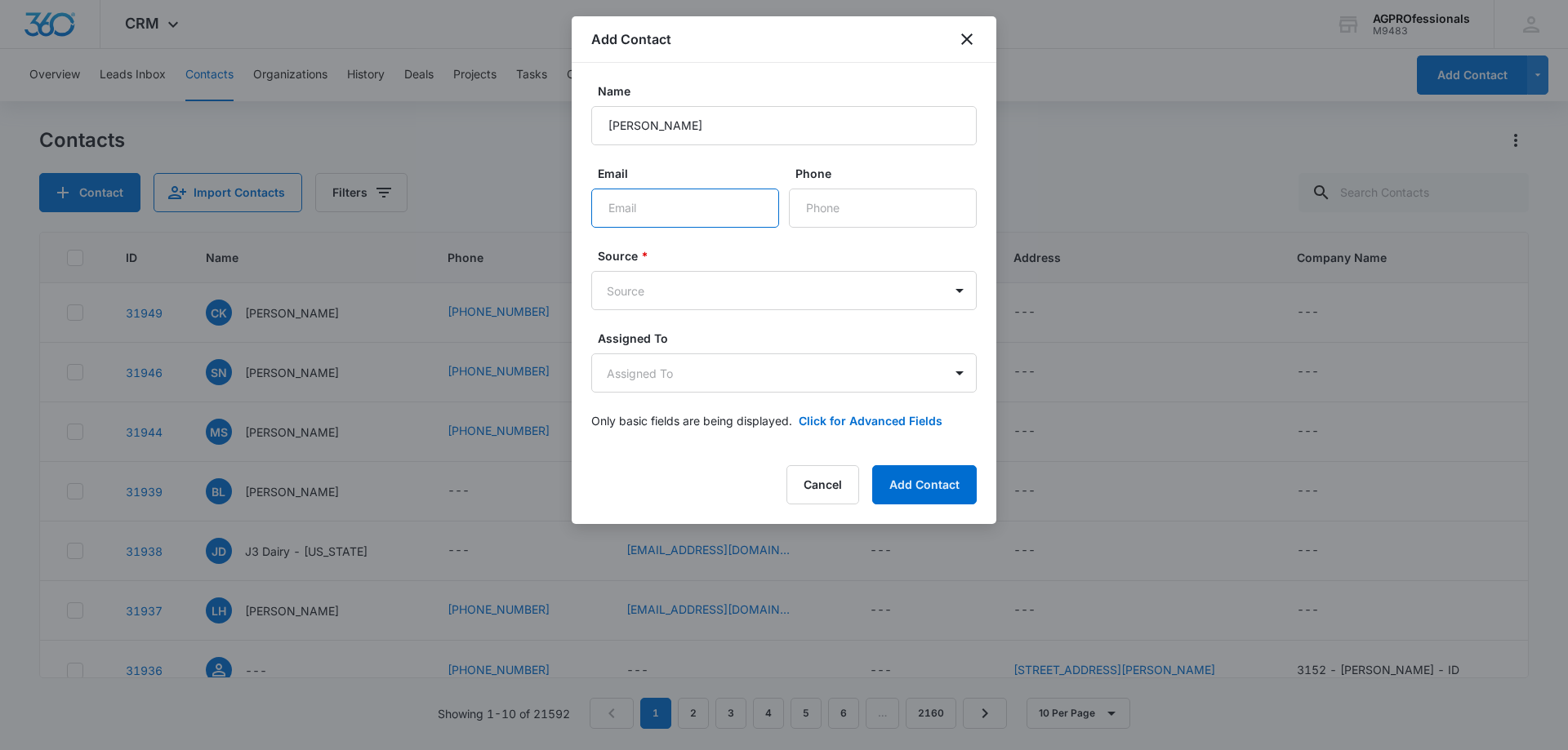
click at [687, 216] on input "Email" at bounding box center [685, 208] width 188 height 39
click at [709, 211] on input "Email" at bounding box center [685, 208] width 188 height 39
click at [694, 202] on input "eltonj@" at bounding box center [685, 208] width 188 height 39
type input "[EMAIL_ADDRESS][DOMAIN_NAME]"
type input "[PHONE_NUMBER]"
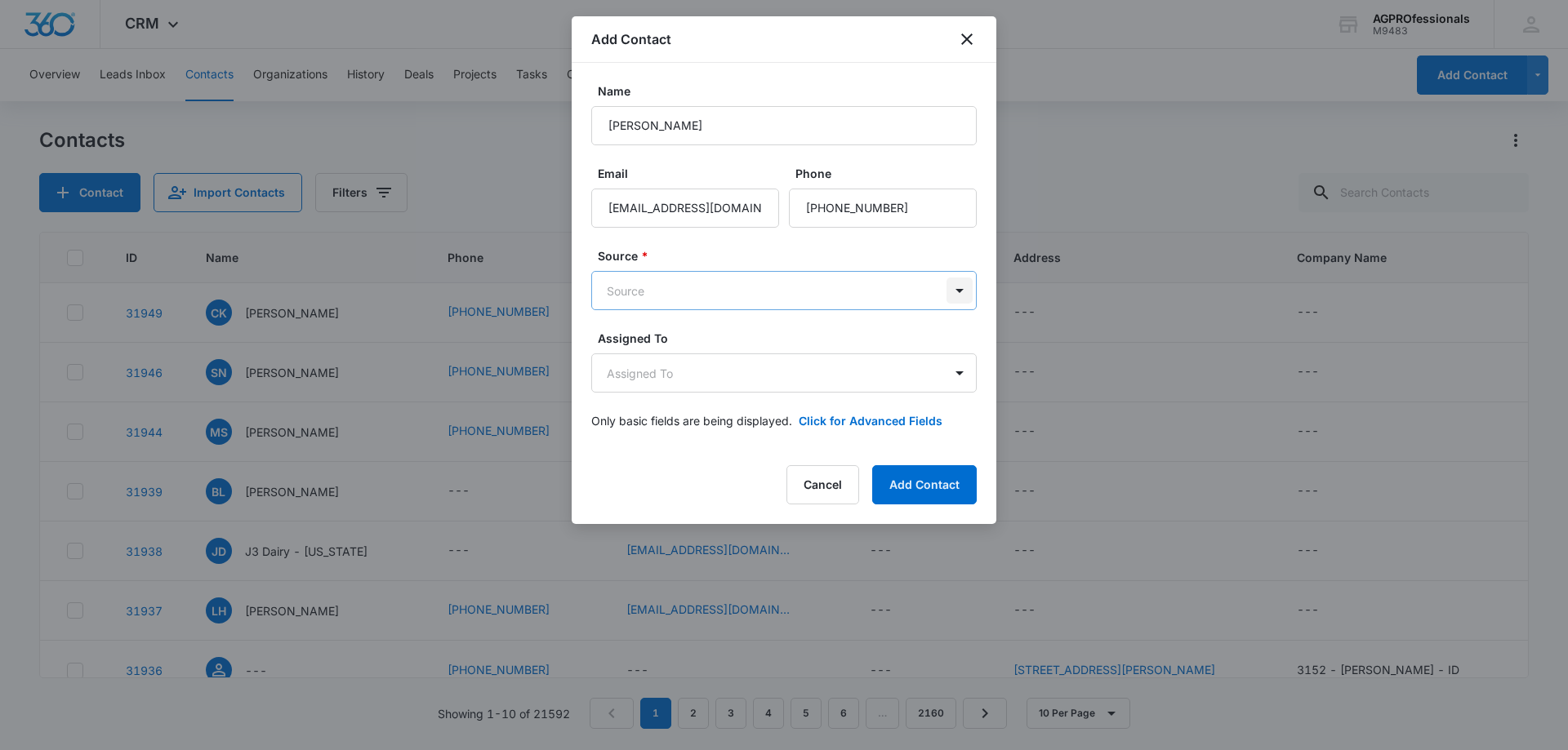
click at [957, 289] on body "CRM Apps Reputation Websites Forms CRM Email Social Content Ads Intelligence Fi…" at bounding box center [784, 375] width 1568 height 750
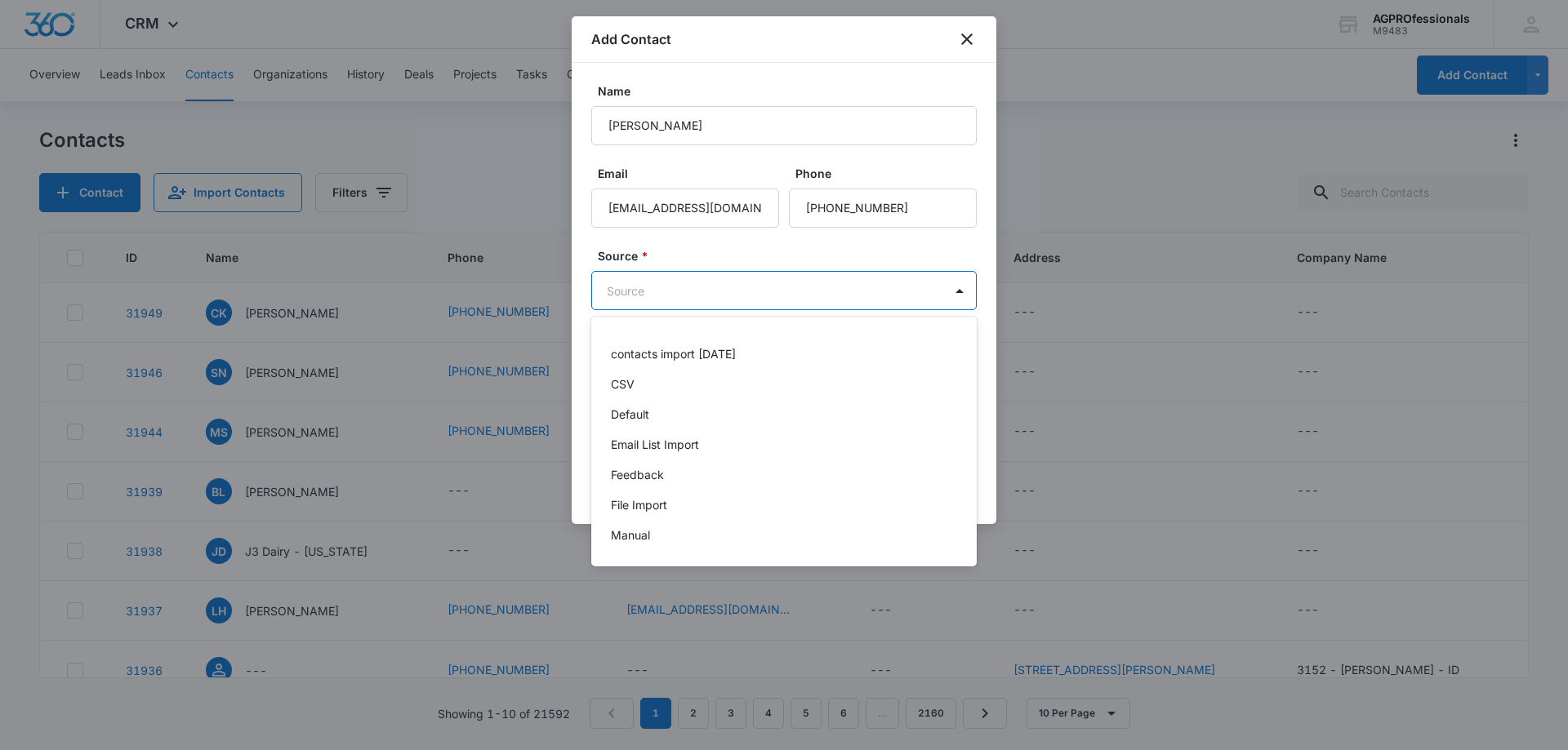
scroll to position [155, 0]
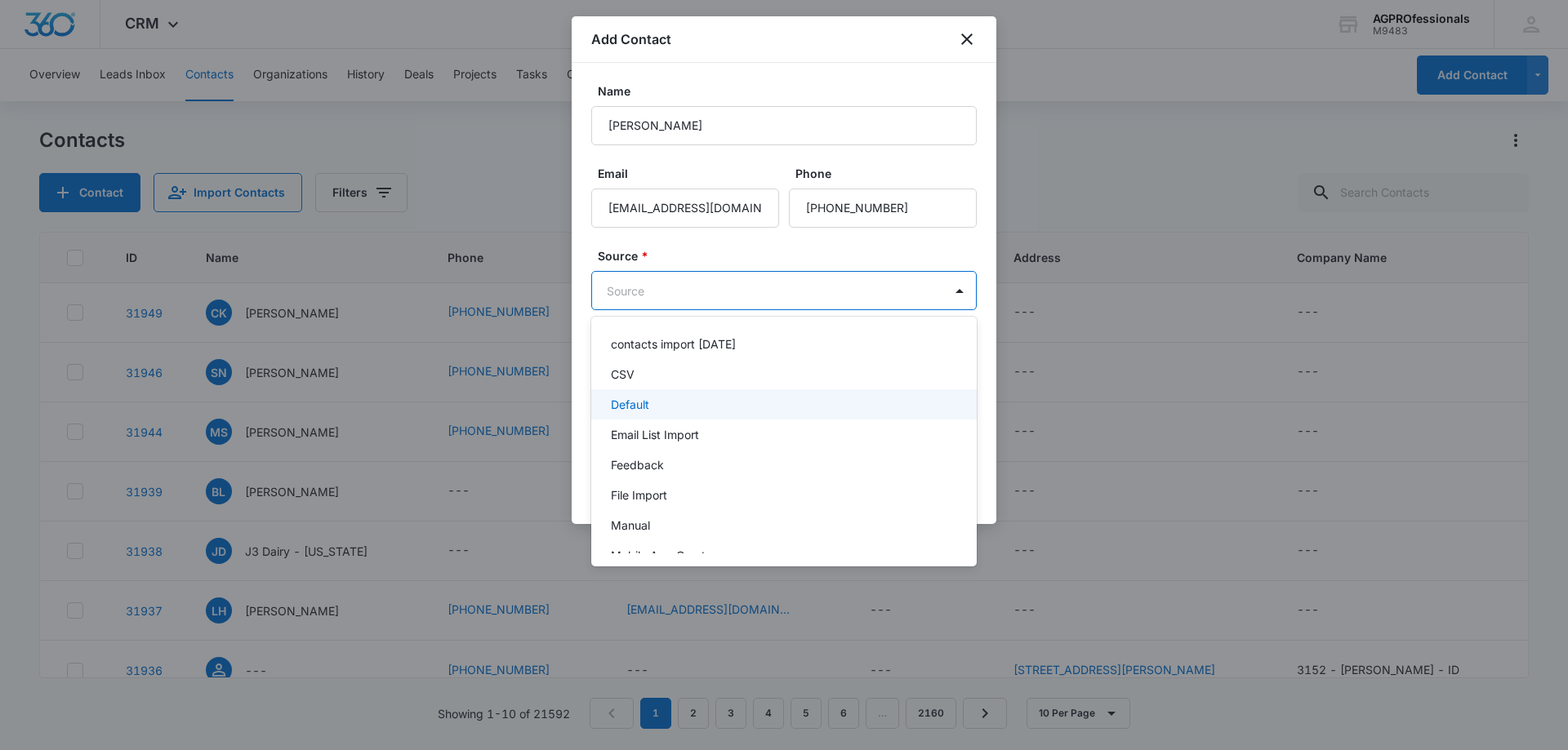
click at [665, 400] on div "Default" at bounding box center [782, 405] width 343 height 17
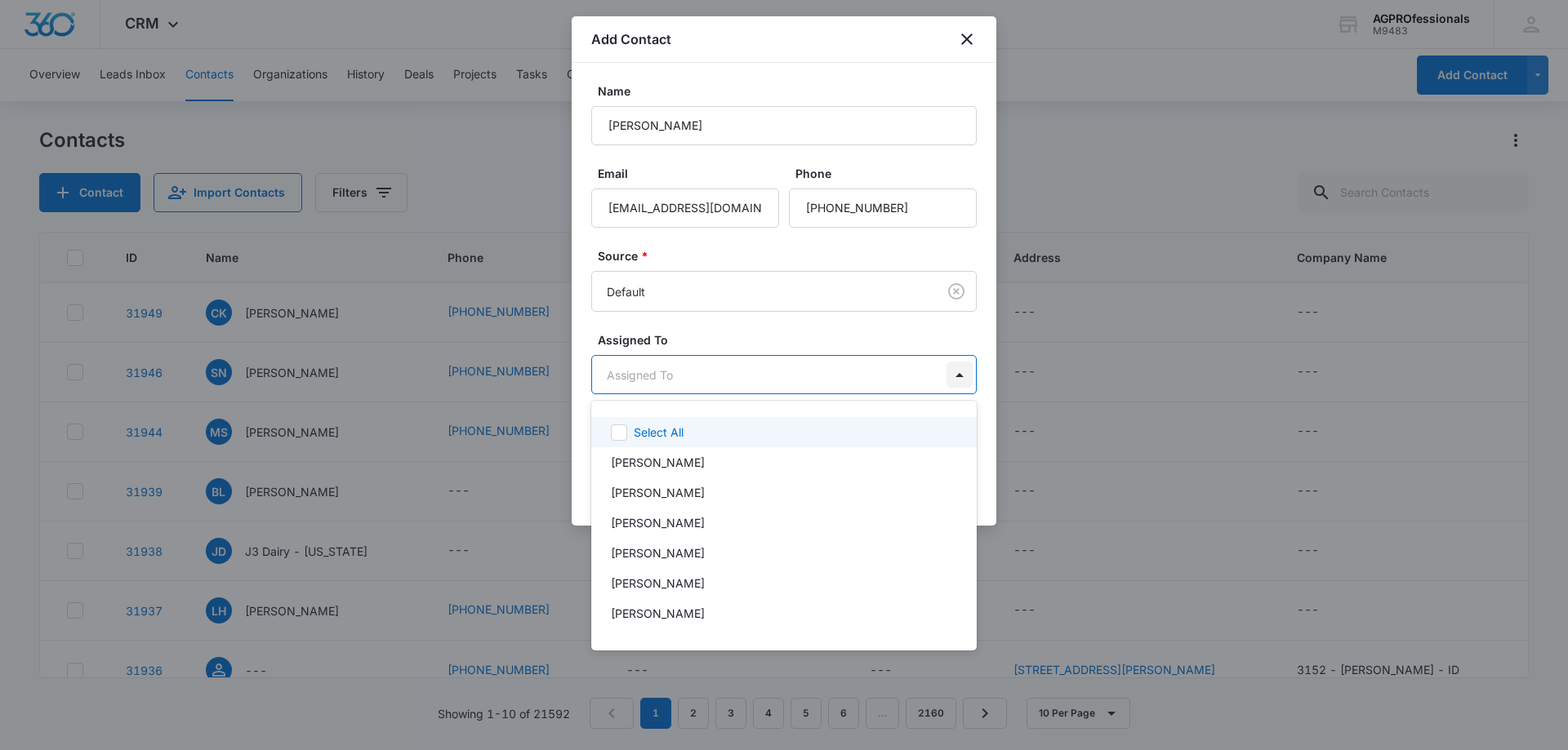
click at [960, 378] on body "CRM Apps Reputation Websites Forms CRM Email Social Content Ads Intelligence Fi…" at bounding box center [784, 375] width 1568 height 750
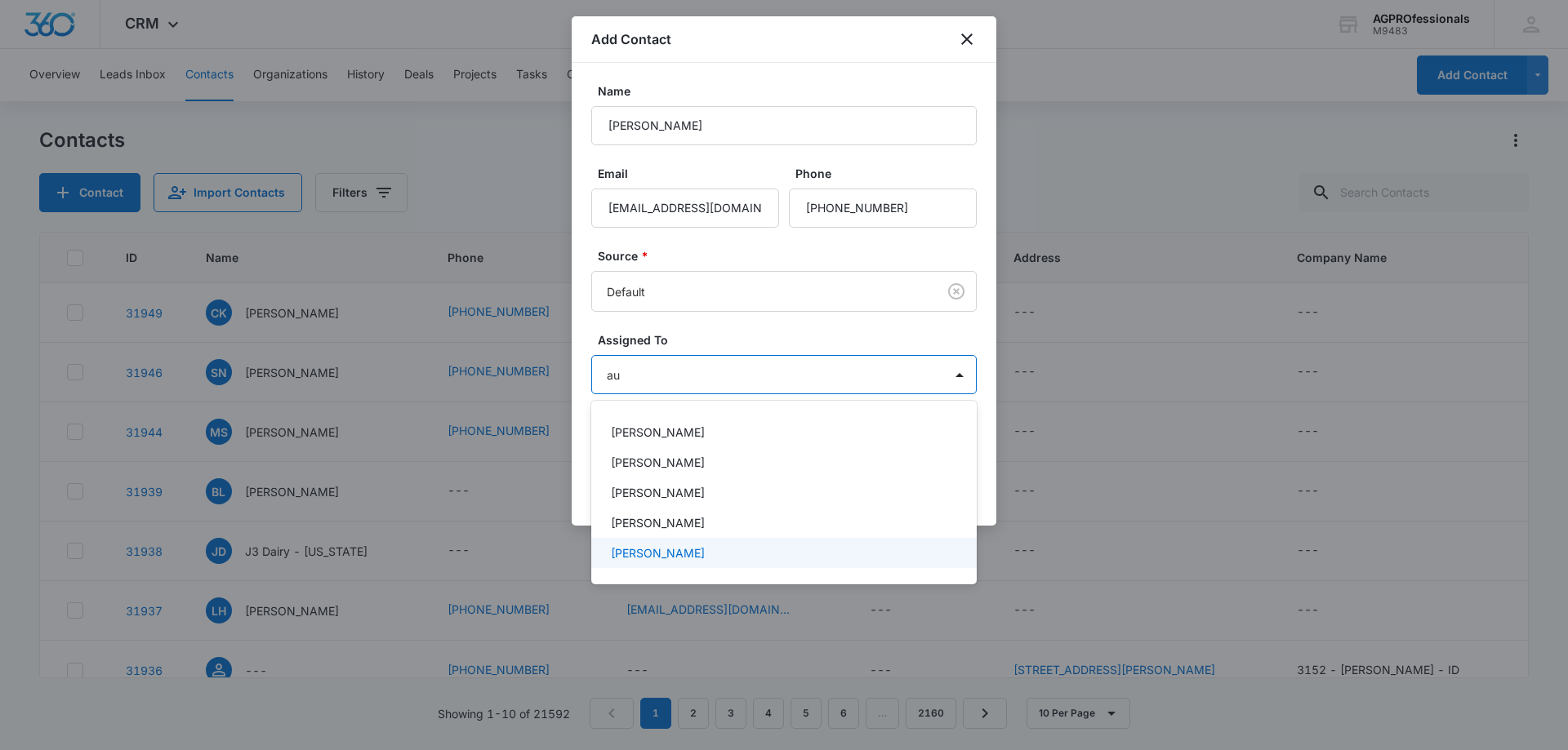
type input "a"
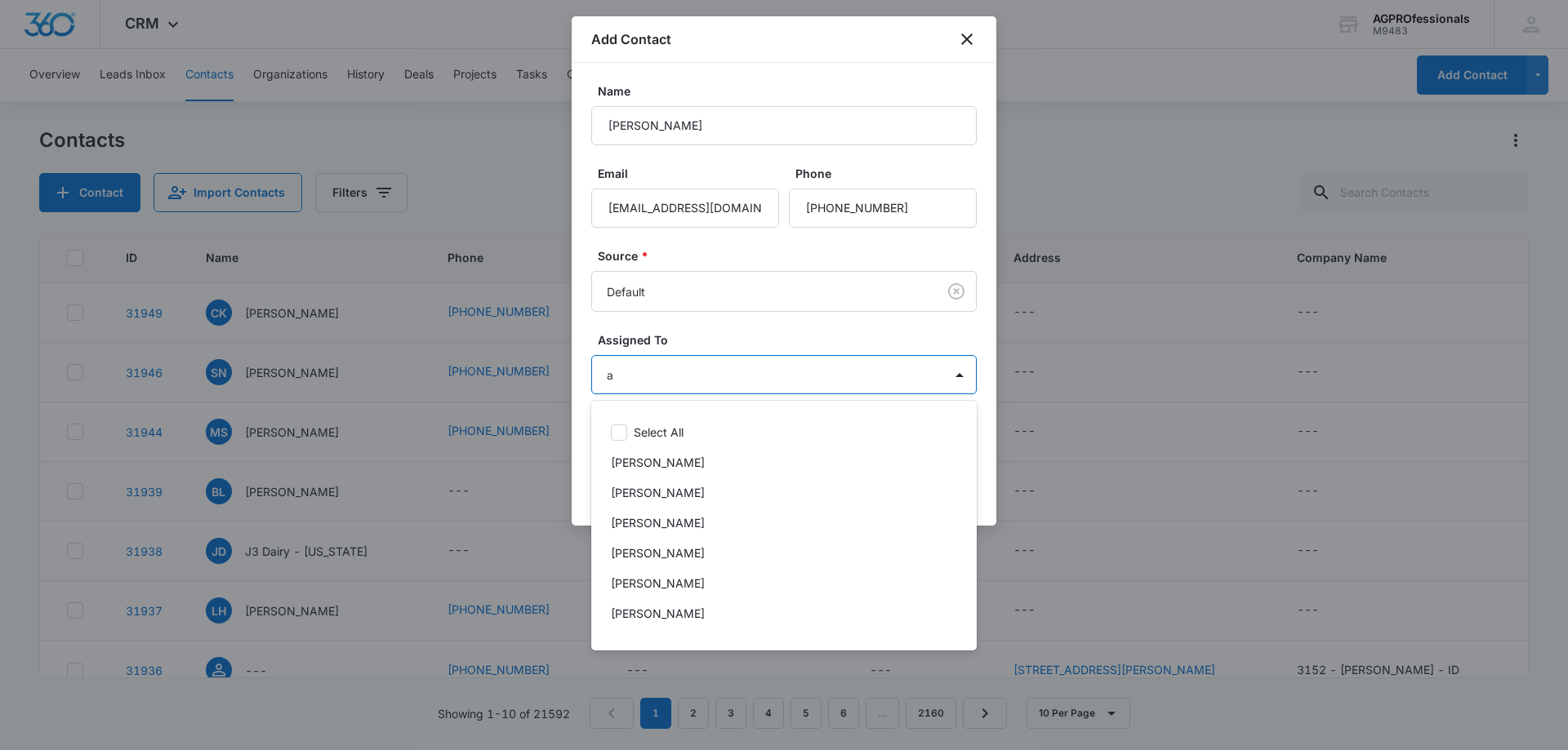
type input "au"
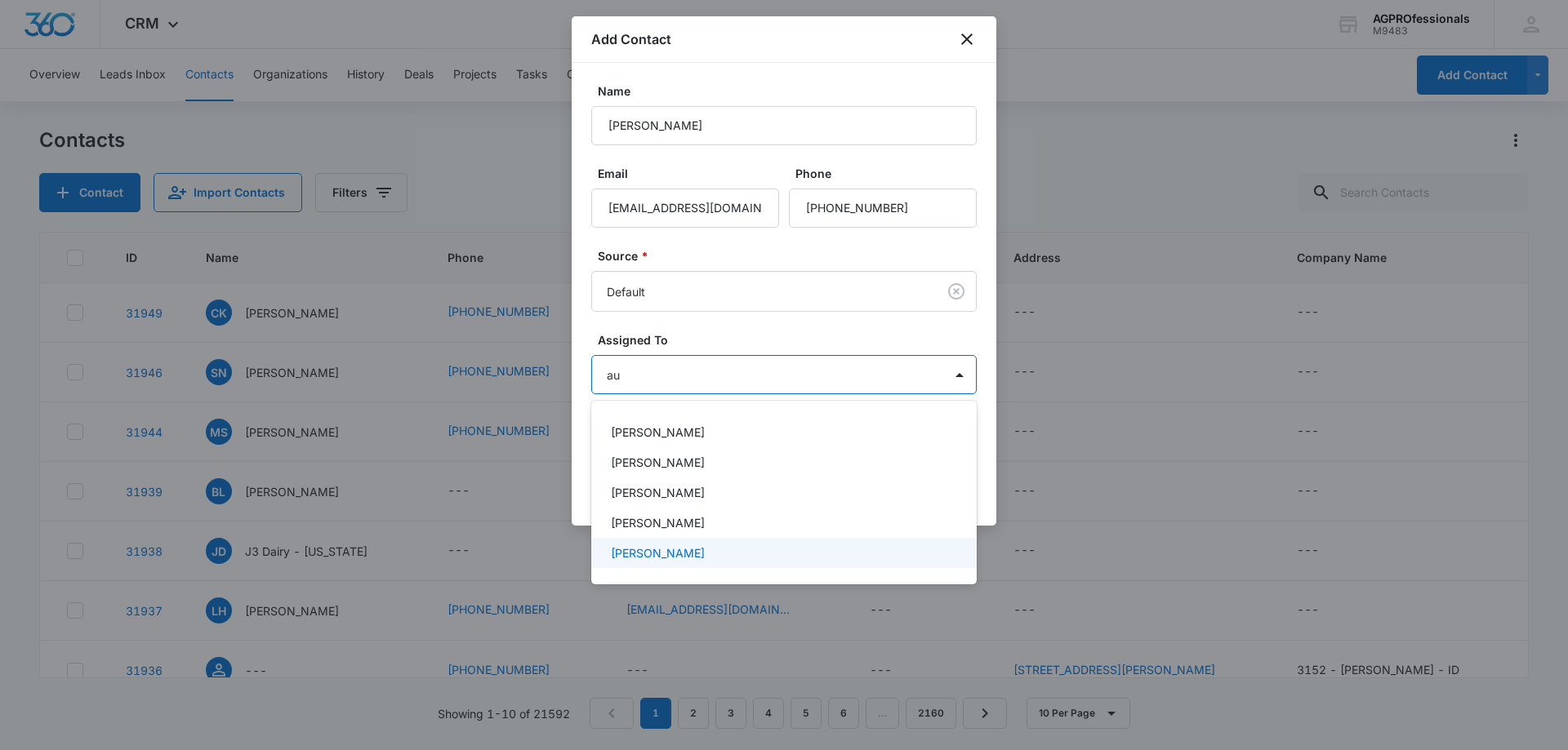
click at [665, 555] on p "[PERSON_NAME]" at bounding box center [658, 553] width 94 height 17
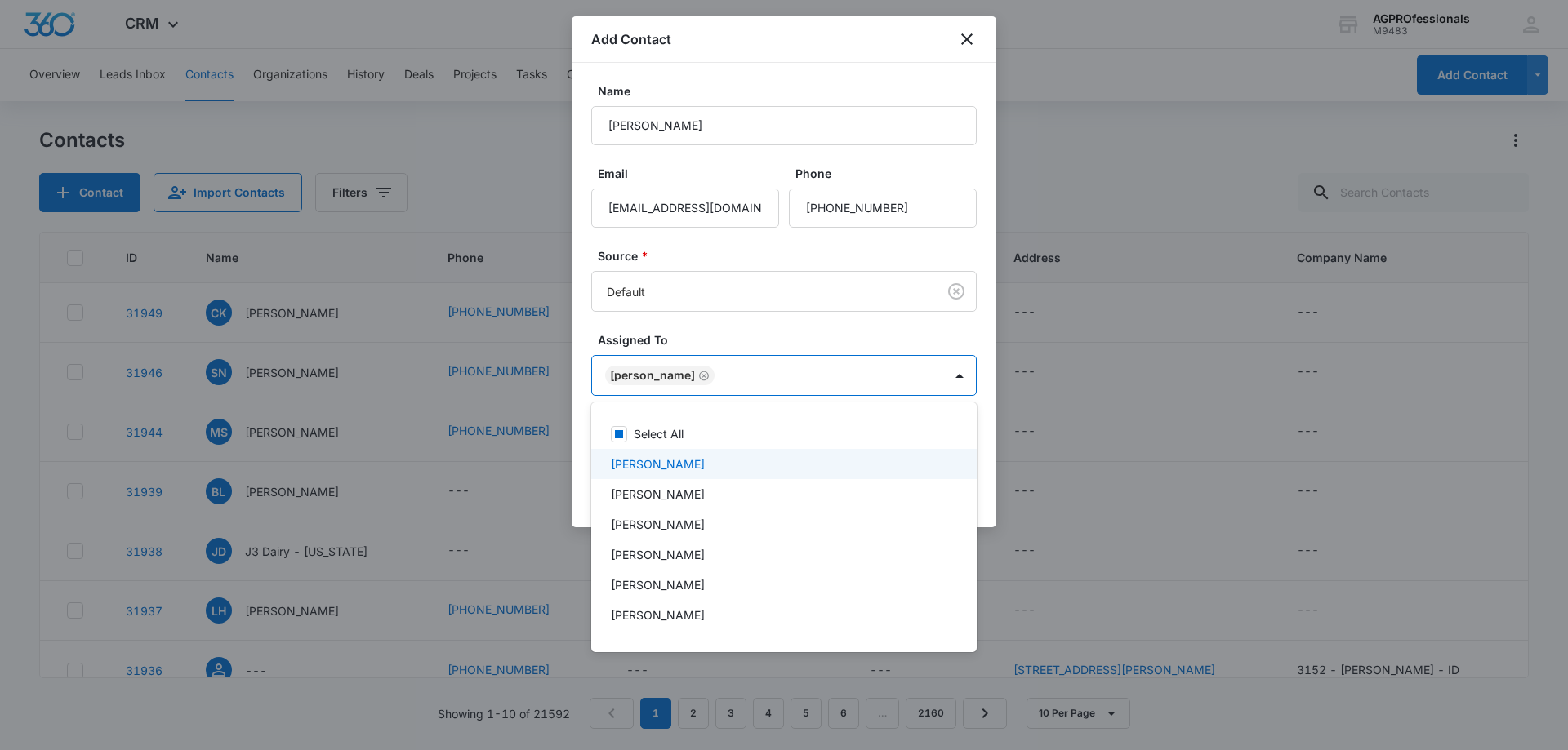
click at [874, 336] on div at bounding box center [784, 375] width 1568 height 750
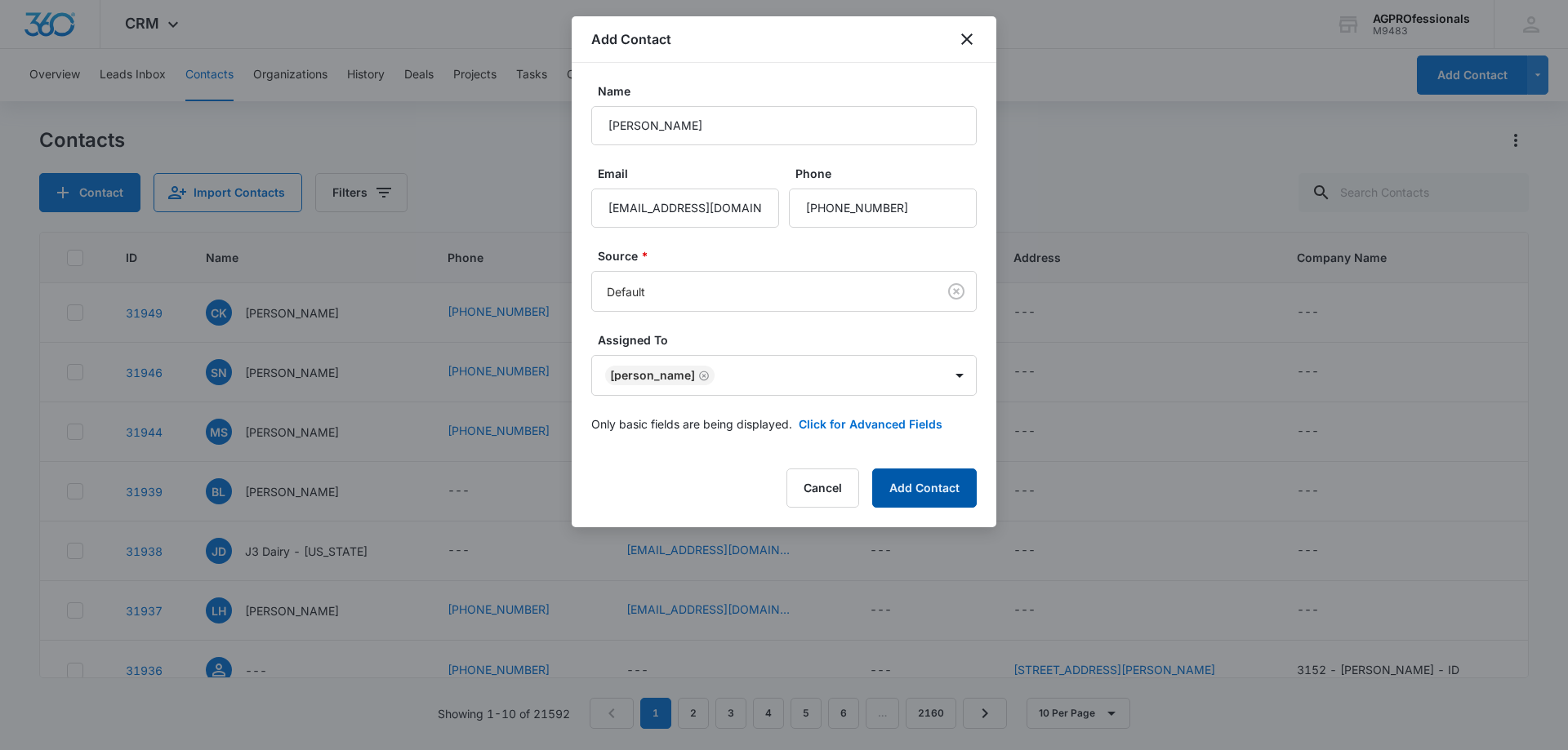
drag, startPoint x: 913, startPoint y: 492, endPoint x: 918, endPoint y: 476, distance: 16.8
click at [918, 476] on button "Add Contact" at bounding box center [924, 488] width 104 height 39
